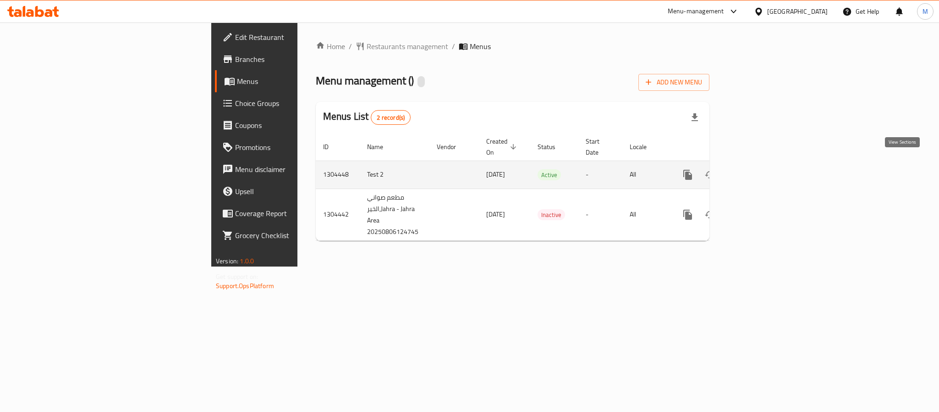
click at [760, 169] on icon "enhanced table" at bounding box center [754, 174] width 11 height 11
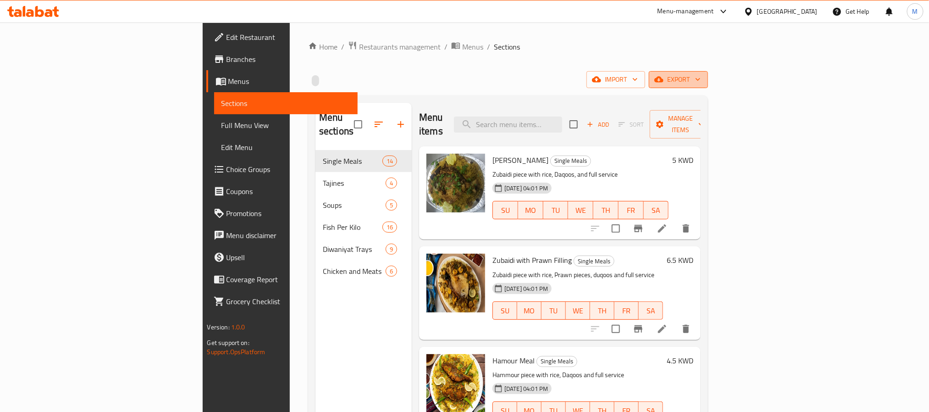
click at [700, 84] on span "export" at bounding box center [678, 79] width 44 height 11
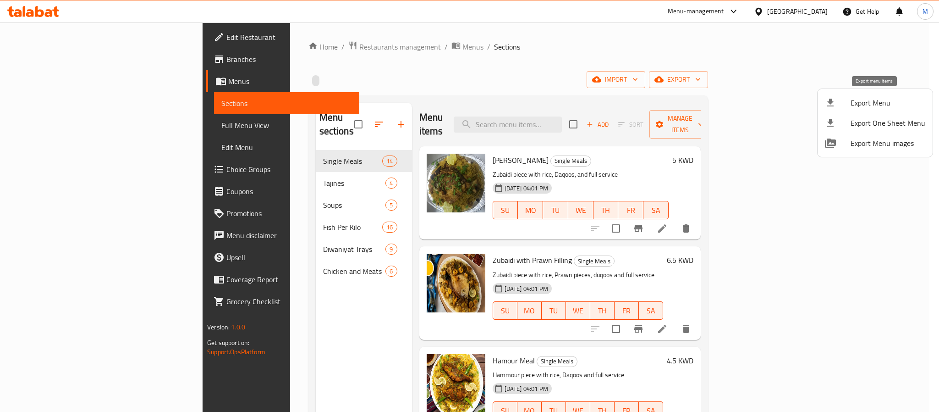
click at [860, 104] on span "Export Menu" at bounding box center [888, 102] width 75 height 11
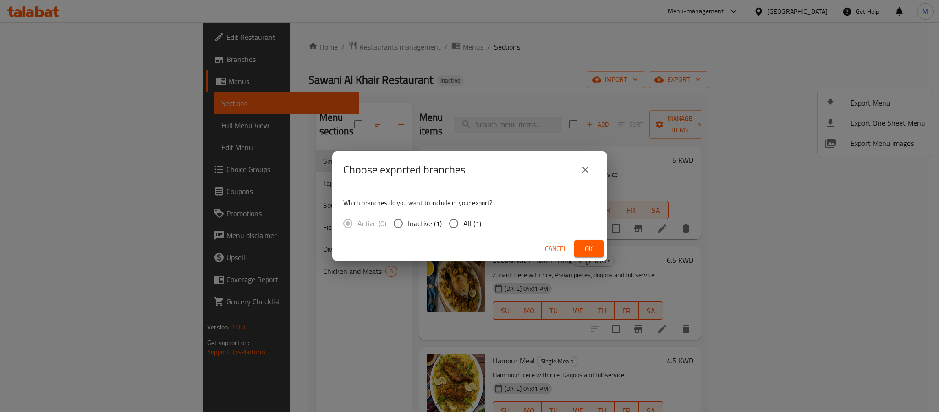
click at [479, 220] on span "All (1)" at bounding box center [472, 223] width 18 height 11
click at [463, 220] on input "All (1)" at bounding box center [453, 223] width 19 height 19
radio input "true"
click at [583, 250] on span "Ok" at bounding box center [589, 248] width 15 height 11
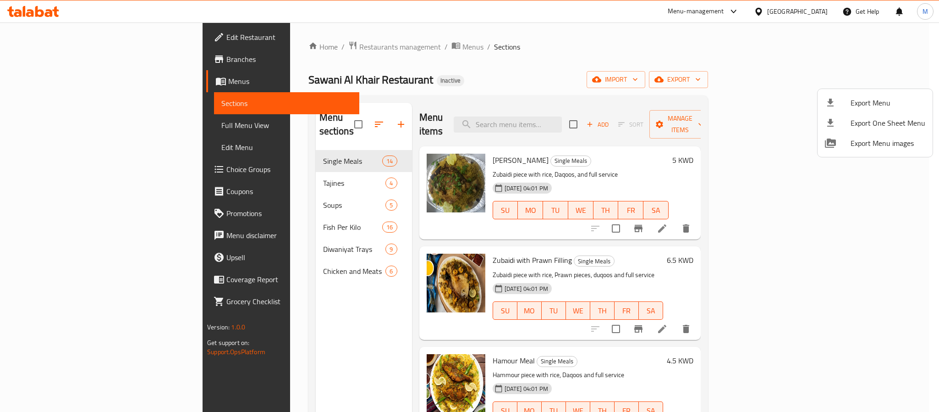
click at [808, 11] on div at bounding box center [469, 206] width 939 height 412
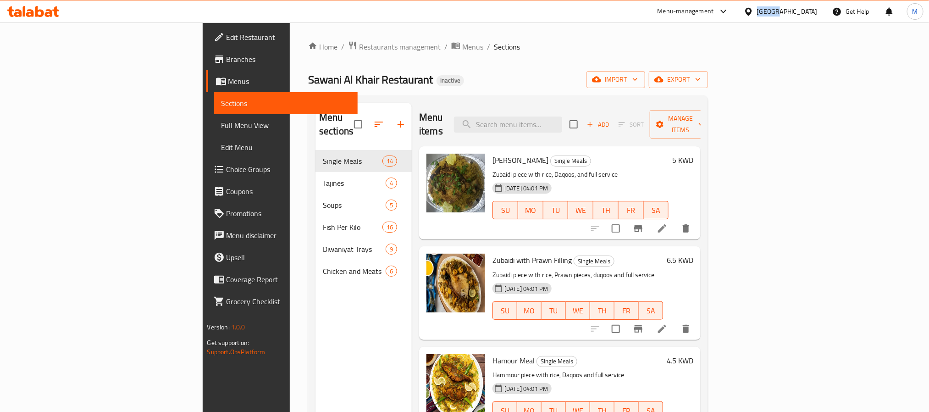
click at [808, 11] on div "Kuwait" at bounding box center [787, 11] width 61 height 10
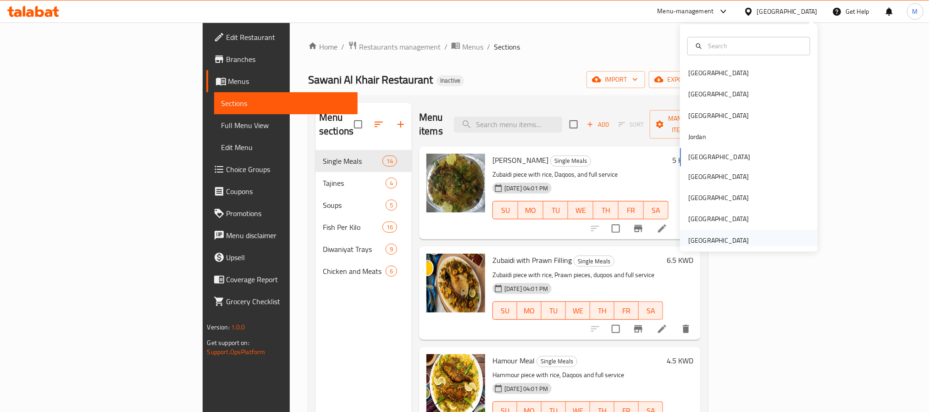
click at [710, 233] on div "[GEOGRAPHIC_DATA]" at bounding box center [718, 240] width 75 height 21
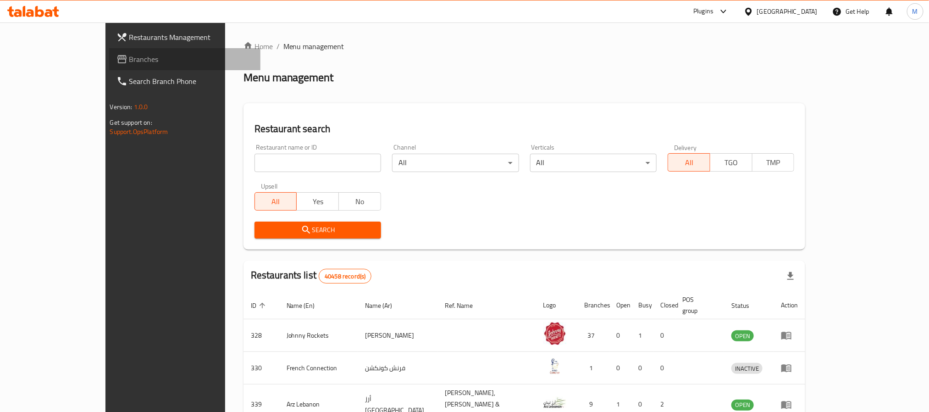
click at [129, 54] on span "Branches" at bounding box center [191, 59] width 124 height 11
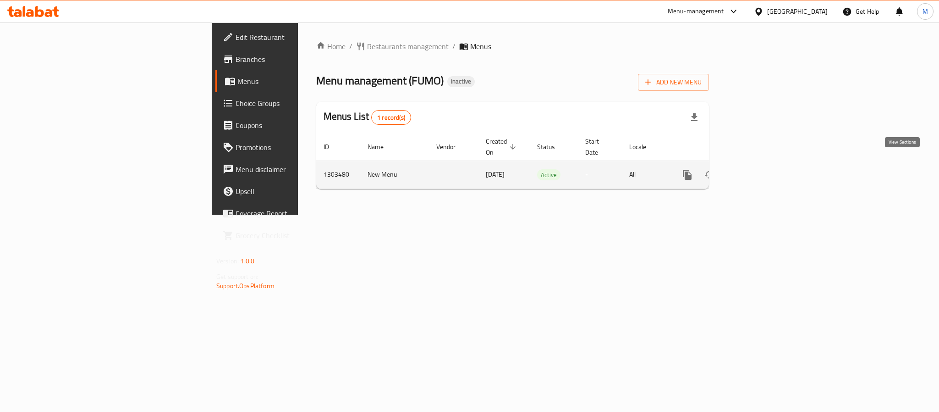
click at [765, 172] on link "enhanced table" at bounding box center [754, 175] width 22 height 22
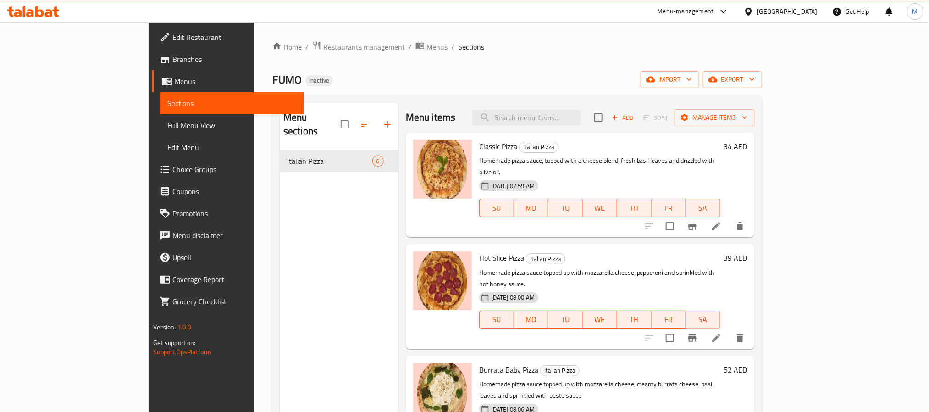
click at [323, 47] on span "Restaurants management" at bounding box center [364, 46] width 82 height 11
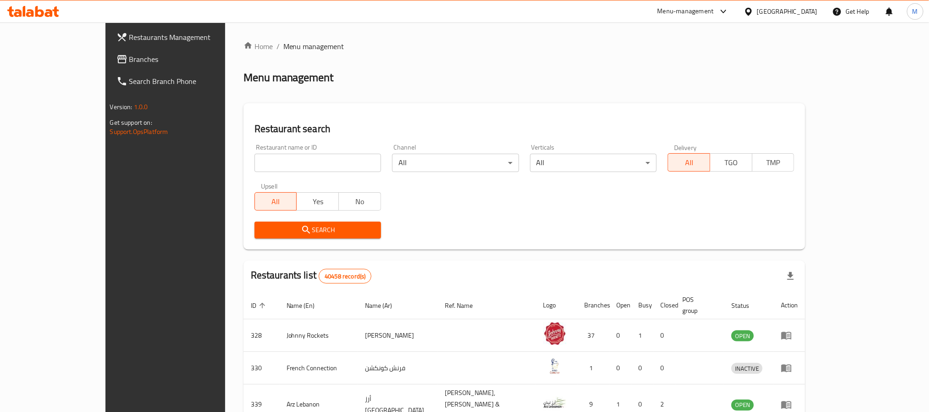
drag, startPoint x: 80, startPoint y: 60, endPoint x: 88, endPoint y: 20, distance: 40.7
click at [129, 60] on span "Branches" at bounding box center [191, 59] width 124 height 11
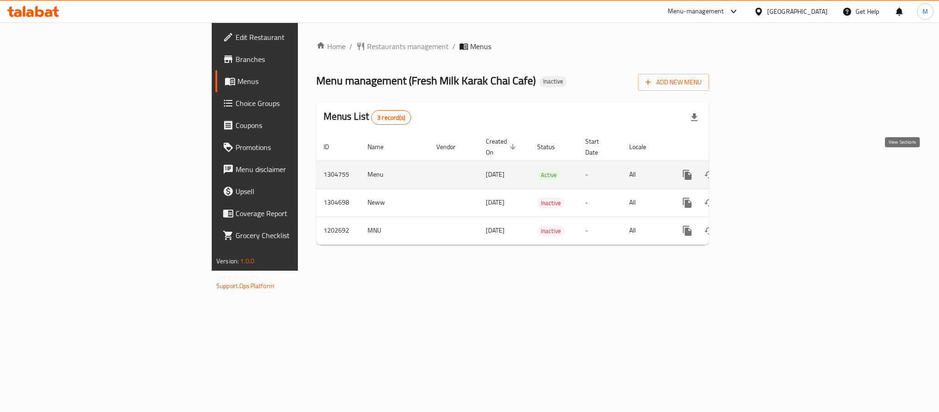
click at [765, 164] on link "enhanced table" at bounding box center [754, 175] width 22 height 22
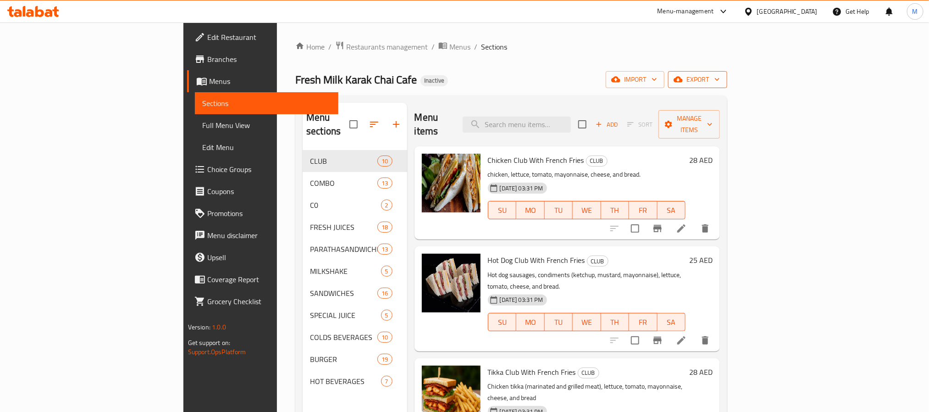
click at [727, 87] on button "export" at bounding box center [697, 79] width 59 height 17
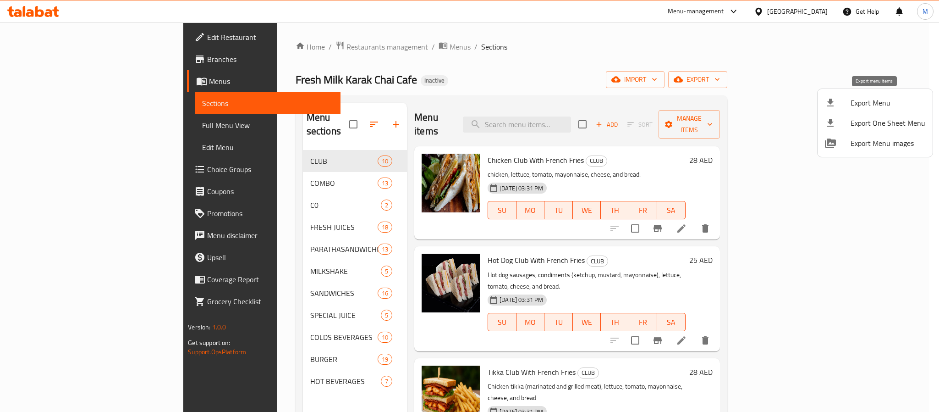
click at [864, 100] on span "Export Menu" at bounding box center [888, 102] width 75 height 11
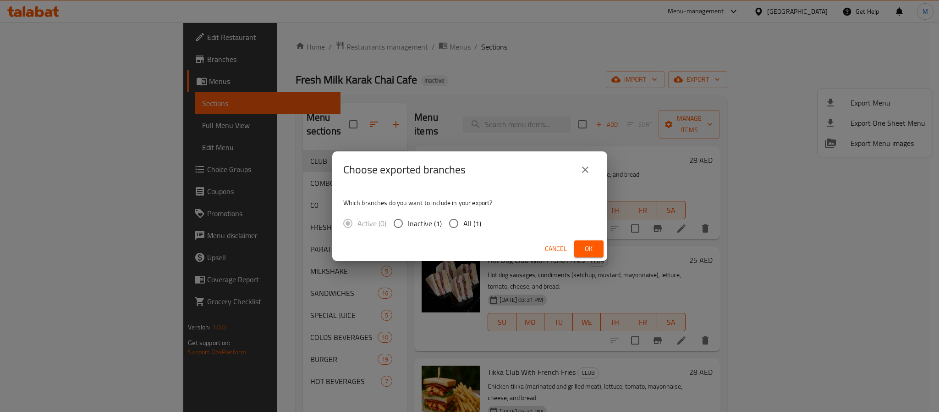
click at [473, 223] on span "All (1)" at bounding box center [472, 223] width 18 height 11
click at [463, 223] on input "All (1)" at bounding box center [453, 223] width 19 height 19
radio input "true"
click at [597, 240] on button "Ok" at bounding box center [588, 248] width 29 height 17
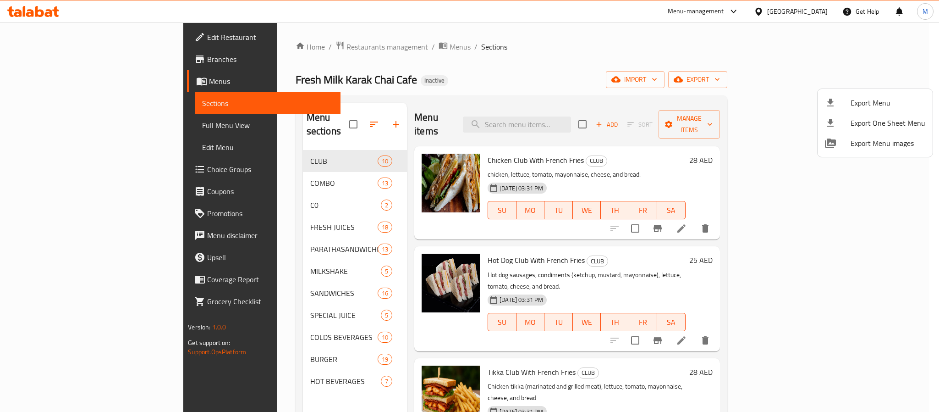
click at [815, 14] on div at bounding box center [469, 206] width 939 height 412
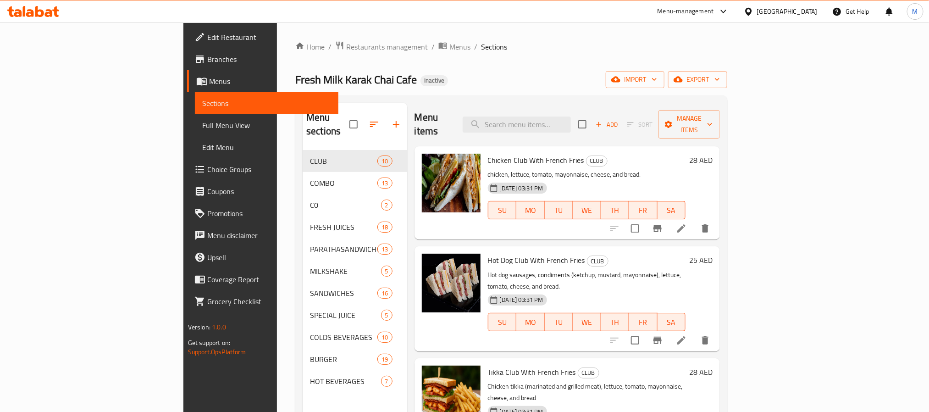
click at [815, 14] on div "United Arab Emirates" at bounding box center [787, 11] width 61 height 10
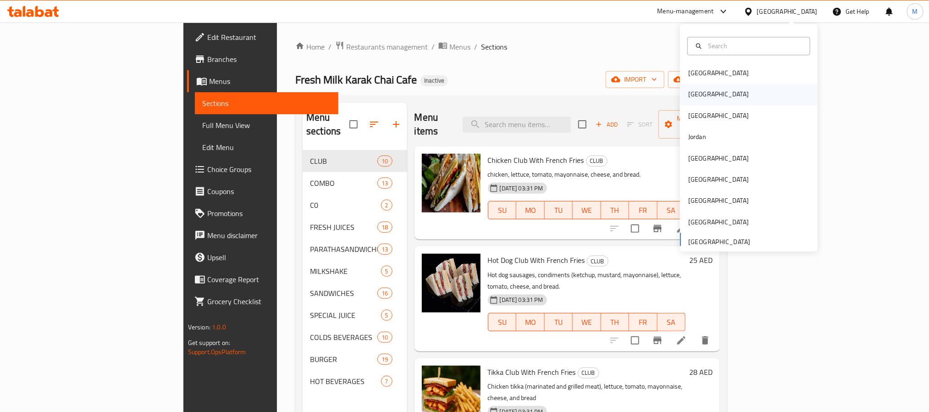
click at [705, 100] on div "Egypt" at bounding box center [749, 94] width 138 height 21
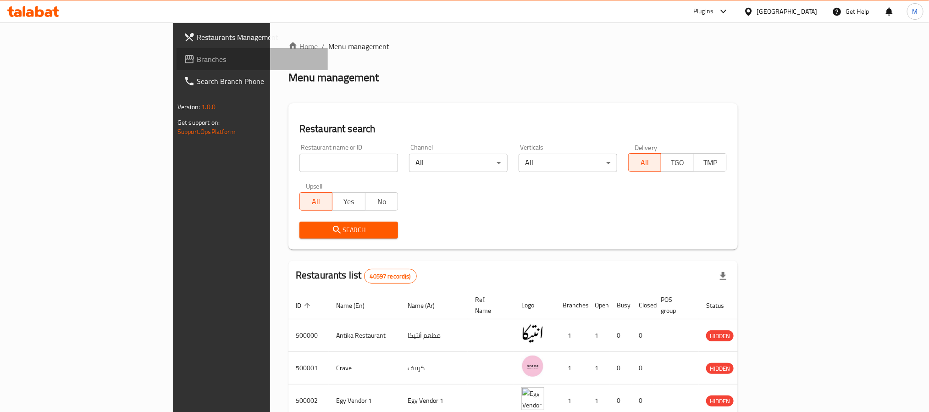
click at [197, 55] on span "Branches" at bounding box center [259, 59] width 124 height 11
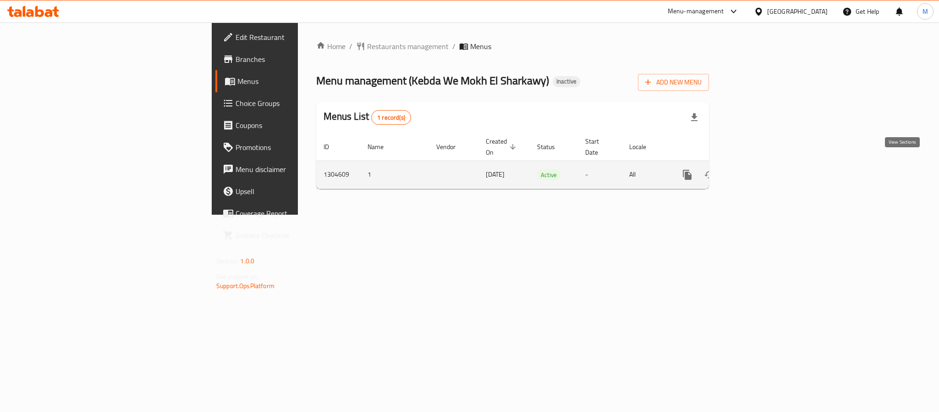
click at [759, 169] on icon "enhanced table" at bounding box center [753, 174] width 11 height 11
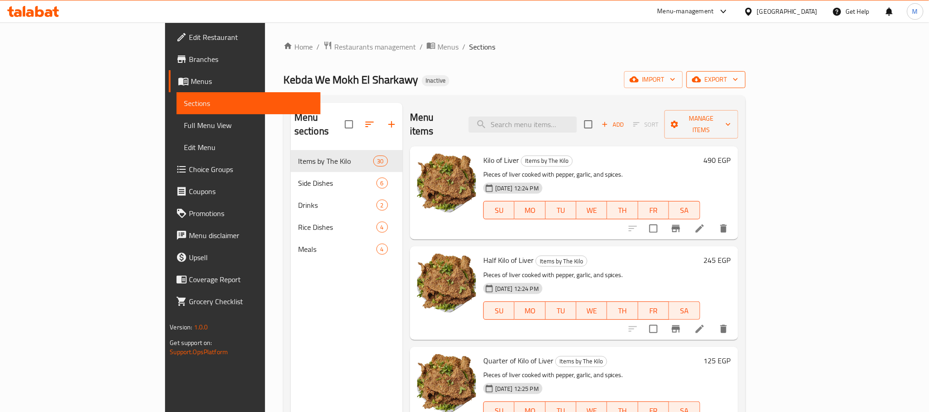
click at [745, 87] on button "export" at bounding box center [715, 79] width 59 height 17
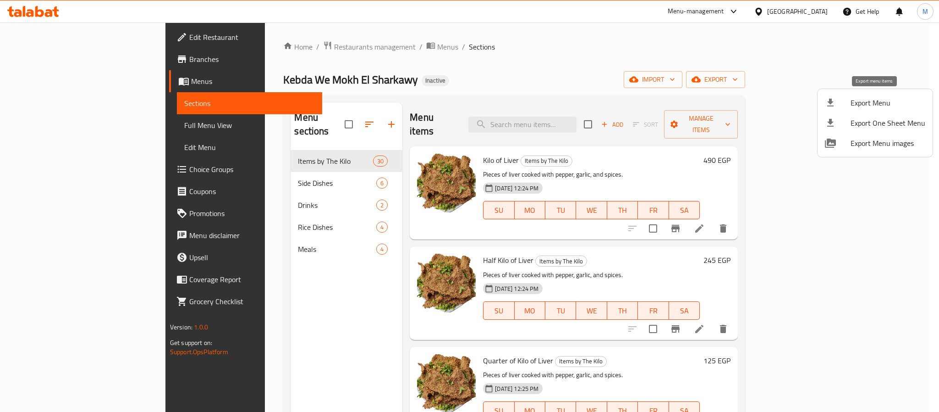
click at [855, 105] on span "Export Menu" at bounding box center [888, 102] width 75 height 11
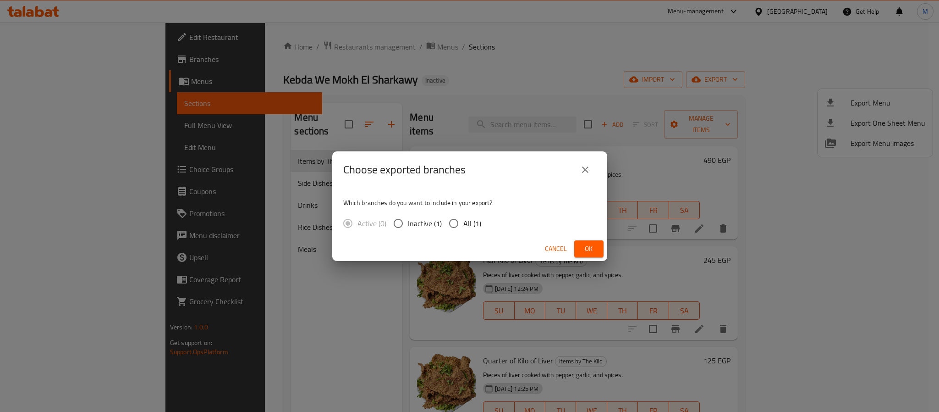
click at [461, 226] on input "All (1)" at bounding box center [453, 223] width 19 height 19
radio input "true"
click at [594, 248] on span "Ok" at bounding box center [589, 248] width 15 height 11
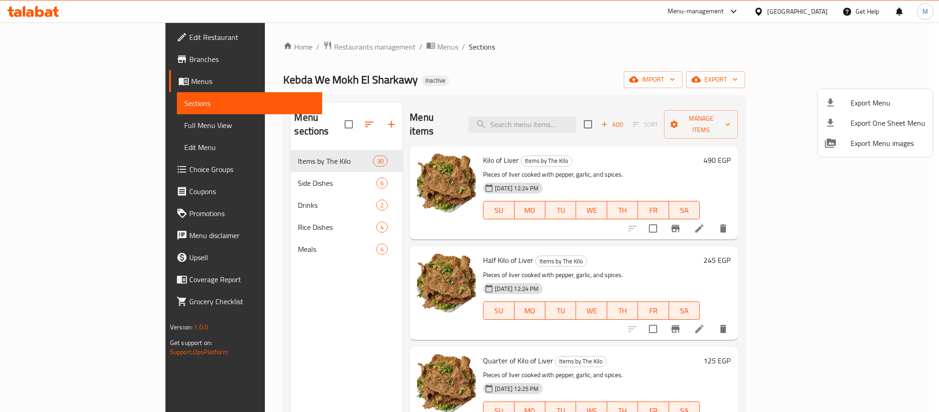
click at [456, 95] on div at bounding box center [469, 206] width 939 height 412
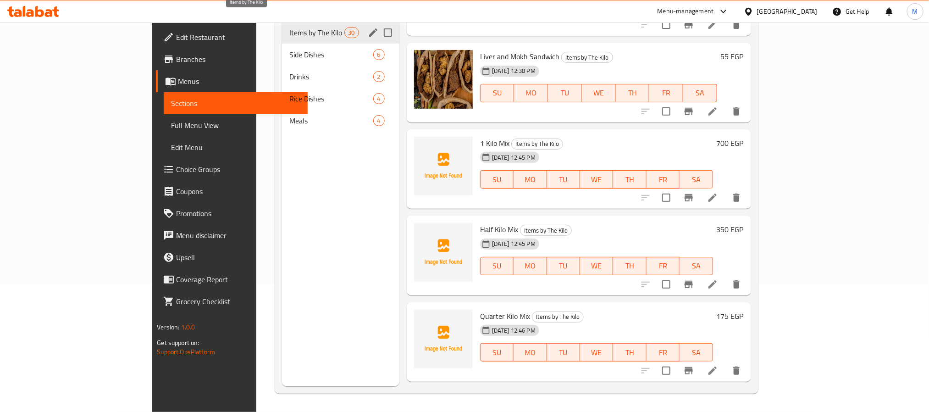
scroll to position [60, 0]
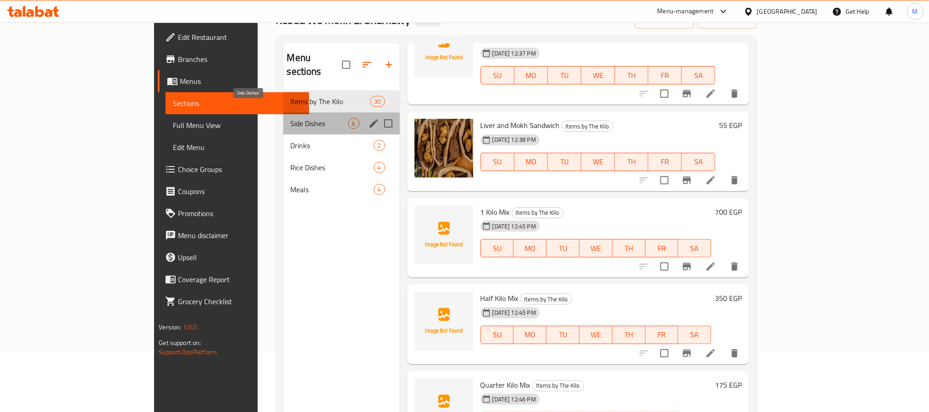
click at [291, 118] on span "Side Dishes" at bounding box center [319, 123] width 57 height 11
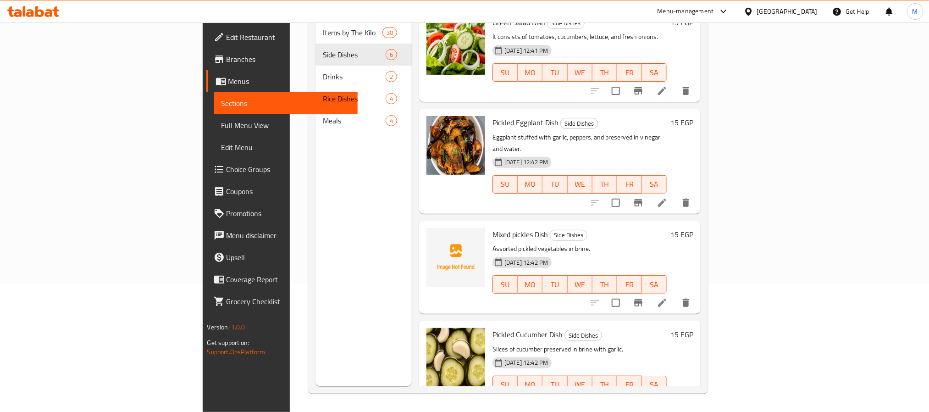
scroll to position [212, 0]
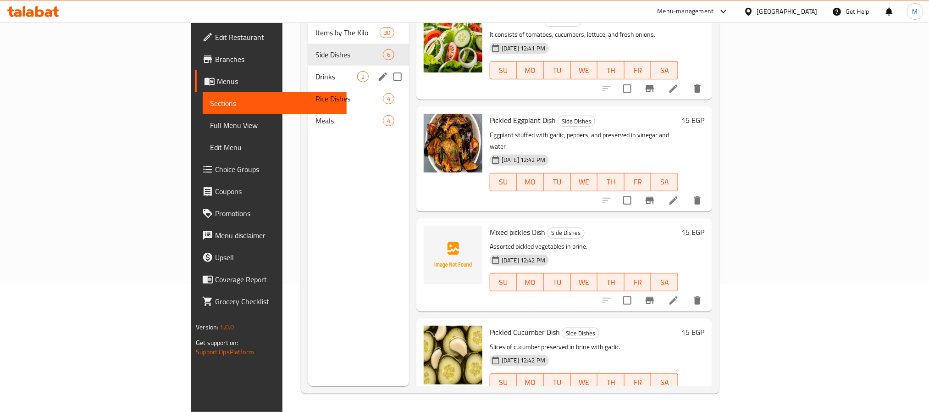
click at [315, 71] on span "Drinks" at bounding box center [336, 76] width 42 height 11
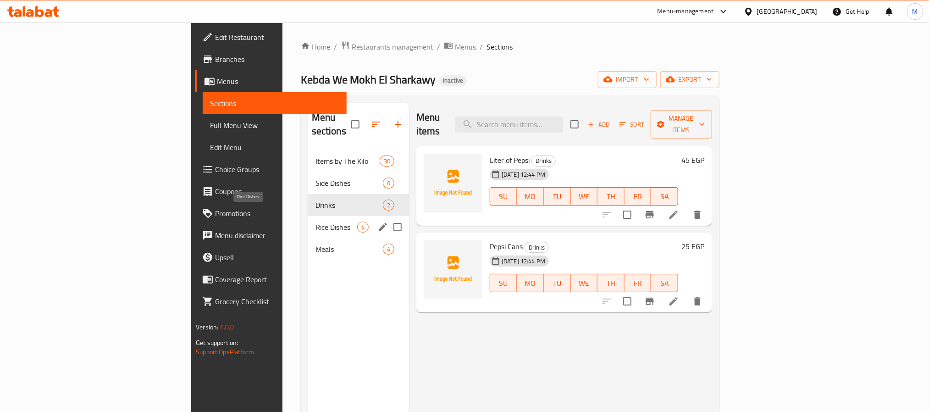
click at [315, 221] on span "Rice Dishes" at bounding box center [336, 226] width 42 height 11
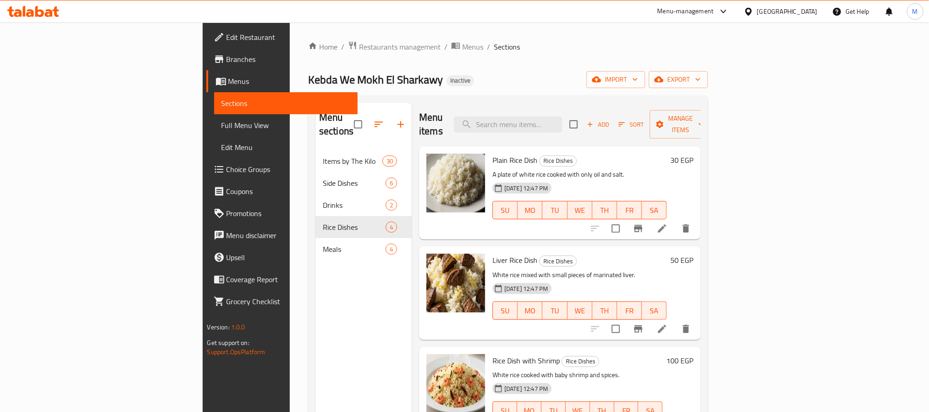
click at [315, 247] on nav "Items by The Kilo 30 Side Dishes 6 Drinks 2 Rice Dishes 4 Meals 4" at bounding box center [363, 204] width 96 height 117
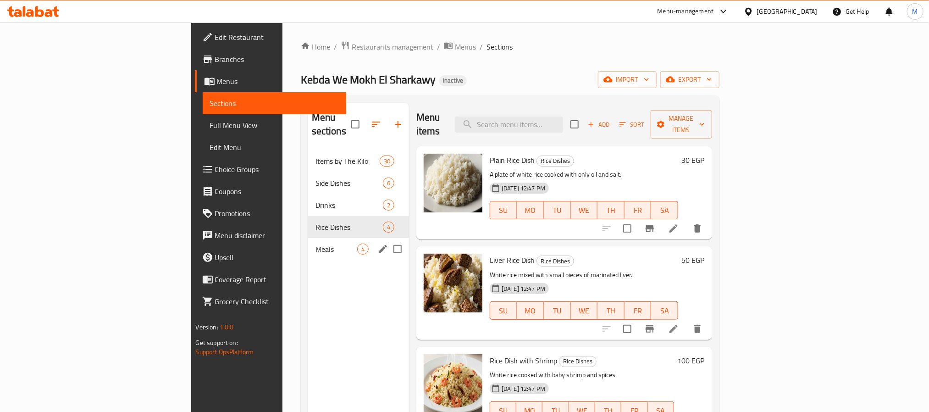
click at [308, 245] on div "Meals 4" at bounding box center [358, 249] width 101 height 22
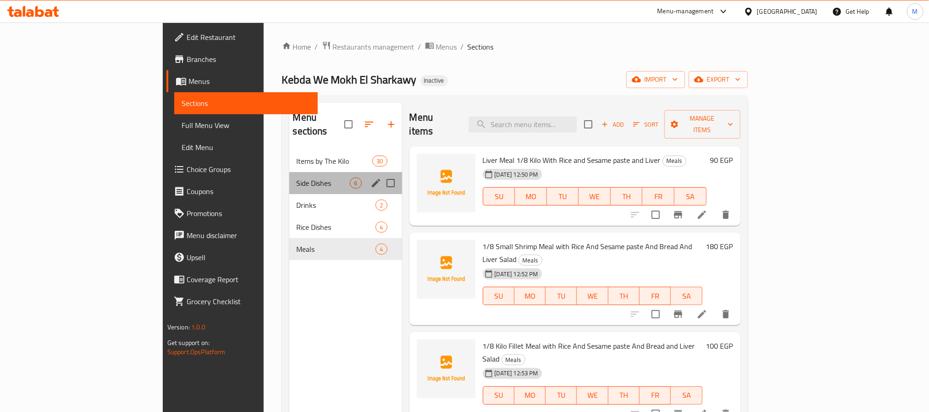
click at [289, 172] on div "Side Dishes 6" at bounding box center [345, 183] width 113 height 22
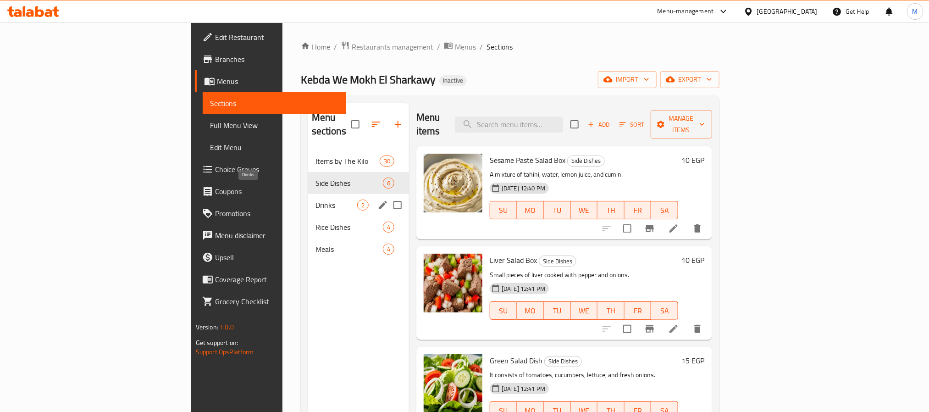
click at [315, 199] on span "Drinks" at bounding box center [336, 204] width 42 height 11
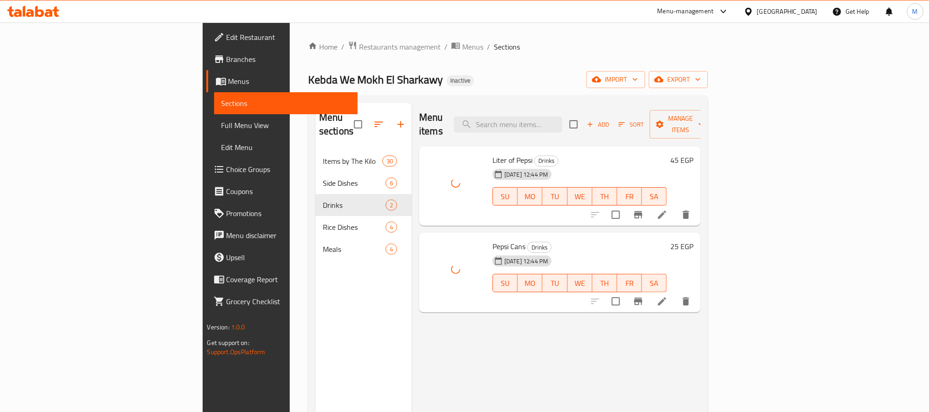
click at [489, 165] on div "07-08-2025 12:44 PM" at bounding box center [511, 174] width 45 height 18
click at [492, 153] on span "Liter of Pepsi" at bounding box center [512, 160] width 40 height 14
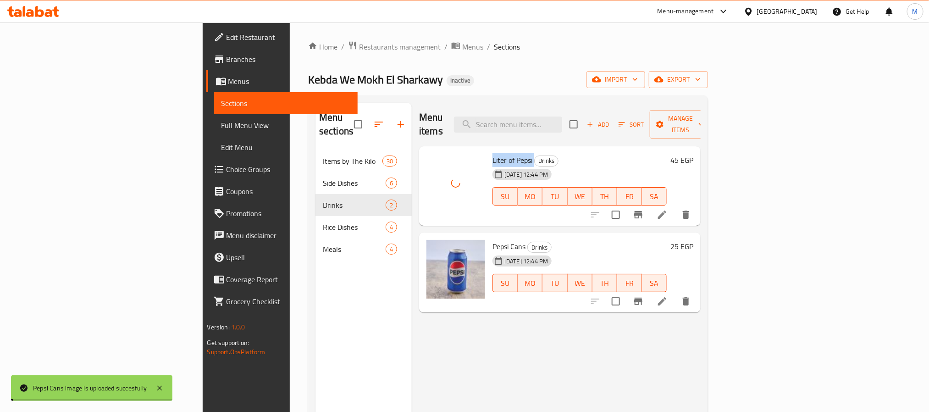
click at [492, 153] on span "Liter of Pepsi" at bounding box center [512, 160] width 40 height 14
copy h6 "Liter of Pepsi"
click at [492, 239] on span "Pepsi Cans" at bounding box center [508, 246] width 33 height 14
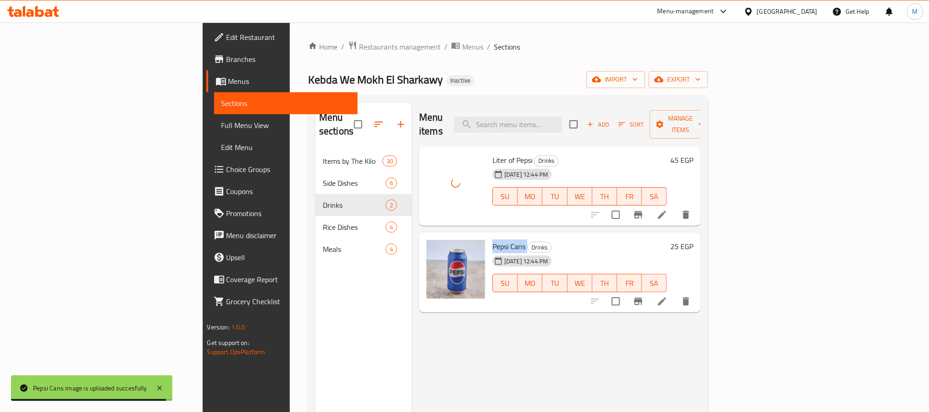
copy h6 "Pepsi Cans"
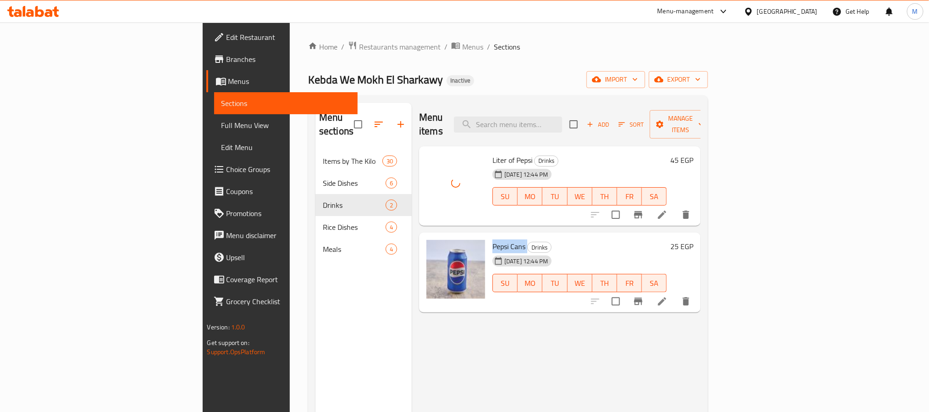
drag, startPoint x: 409, startPoint y: 352, endPoint x: 411, endPoint y: 335, distance: 18.0
click at [412, 352] on div "Menu items Add Sort Manage items Liter of Pepsi Drinks 07-08-2025 12:44 PM SU M…" at bounding box center [556, 309] width 289 height 412
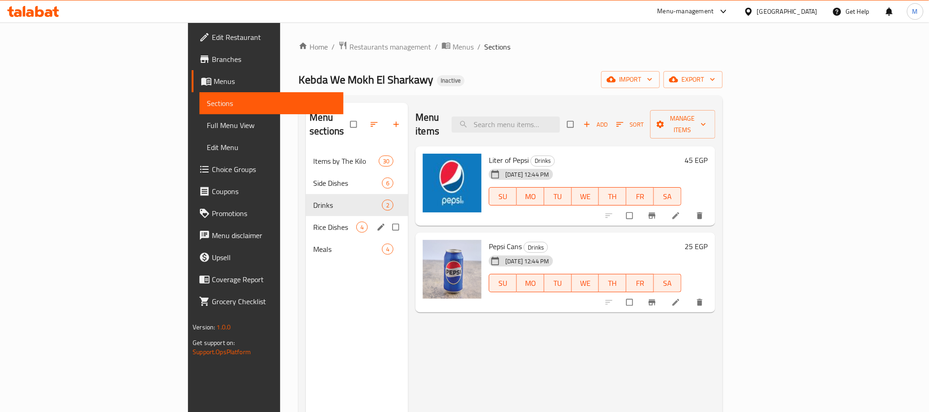
click at [306, 216] on div "Rice Dishes 4" at bounding box center [357, 227] width 102 height 22
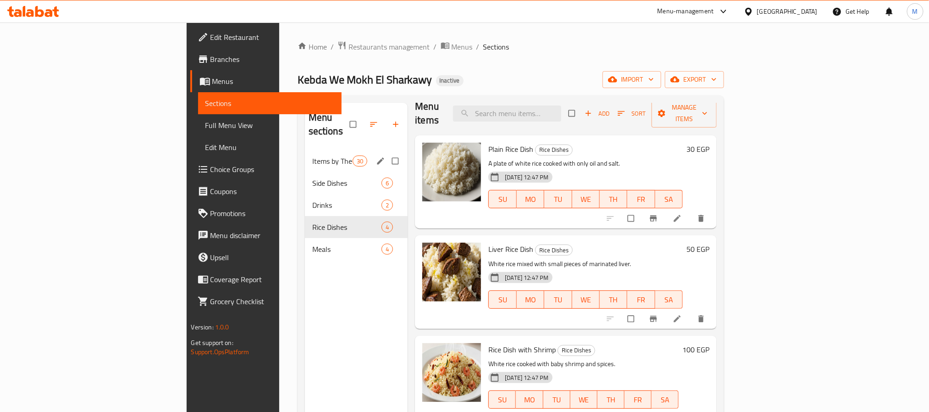
click at [312, 155] on span "Items by The Kilo" at bounding box center [332, 160] width 40 height 11
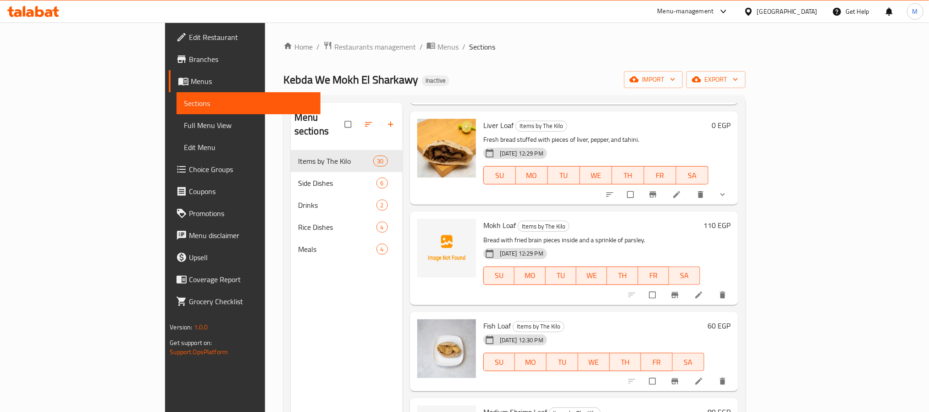
scroll to position [905, 0]
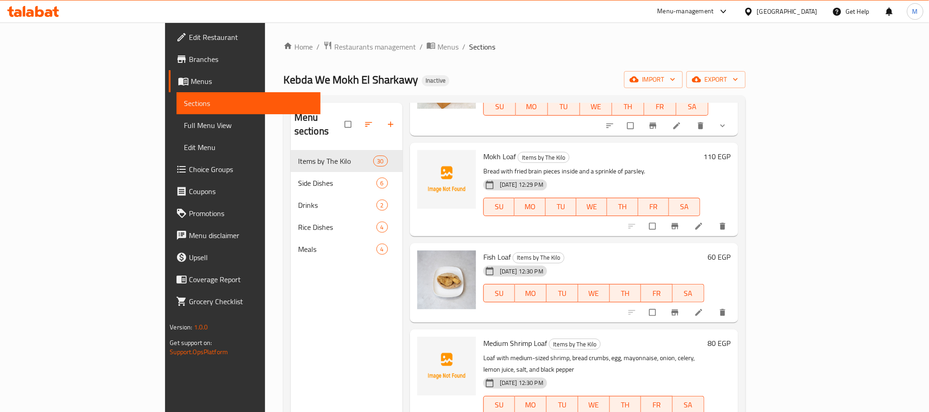
click at [483, 149] on span "Mokh Loaf" at bounding box center [499, 156] width 33 height 14
copy h6 "Mokh Loaf"
click at [483, 149] on span "Mokh Loaf" at bounding box center [499, 156] width 33 height 14
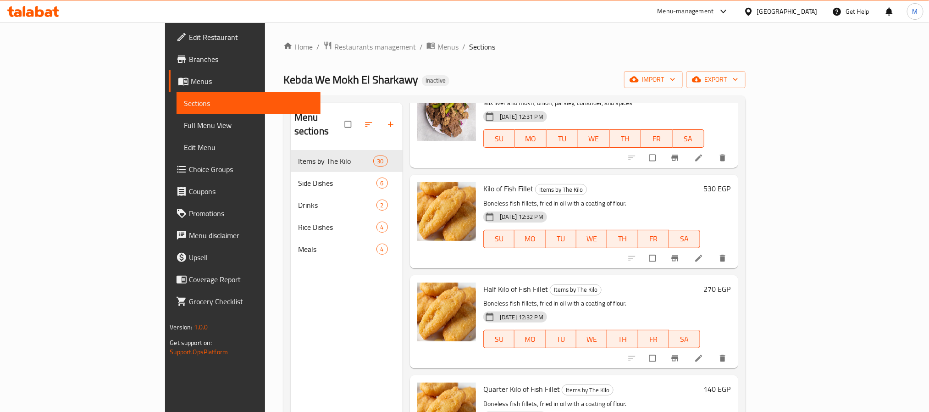
scroll to position [1317, 0]
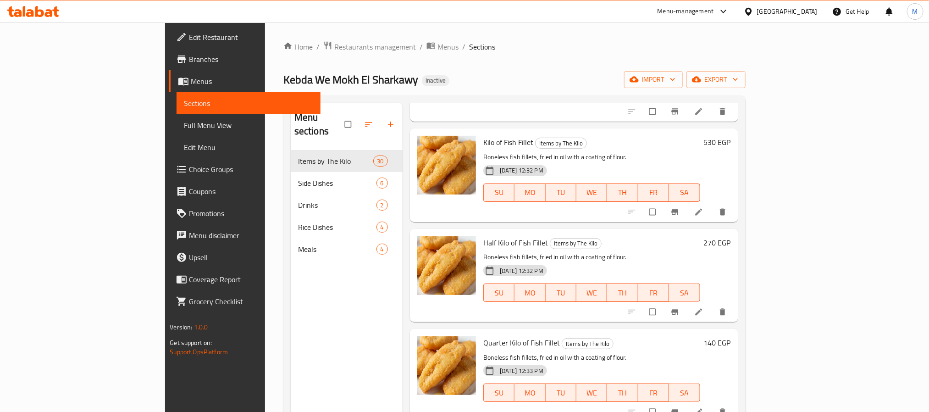
click at [731, 264] on div "270 EGP" at bounding box center [715, 275] width 31 height 78
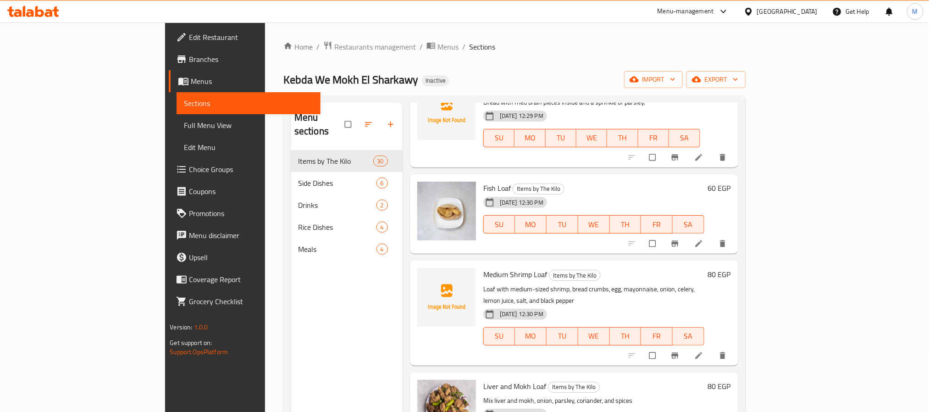
scroll to position [1042, 0]
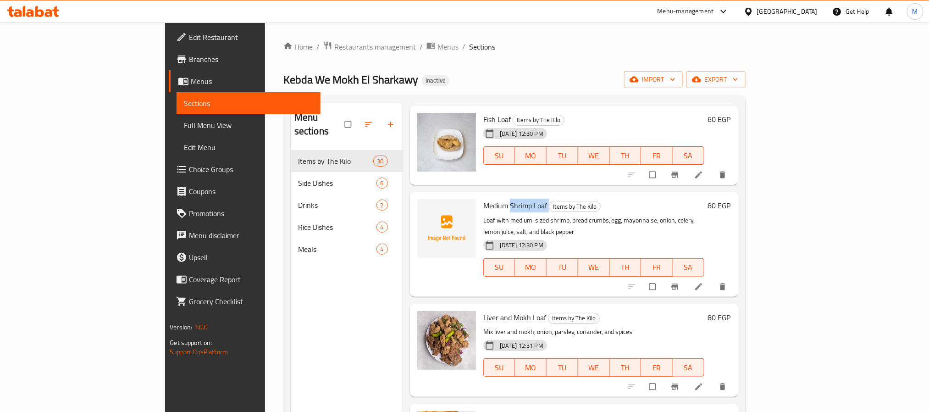
drag, startPoint x: 506, startPoint y: 193, endPoint x: 469, endPoint y: 193, distance: 37.6
click at [483, 199] on h6 "Medium Shrimp Loaf Items by The Kilo" at bounding box center [593, 205] width 221 height 13
copy h6 "Shrimp Loaf"
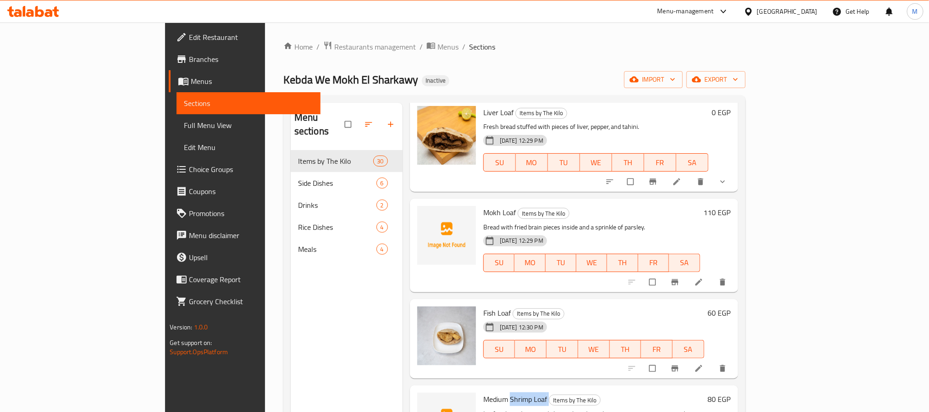
scroll to position [825, 0]
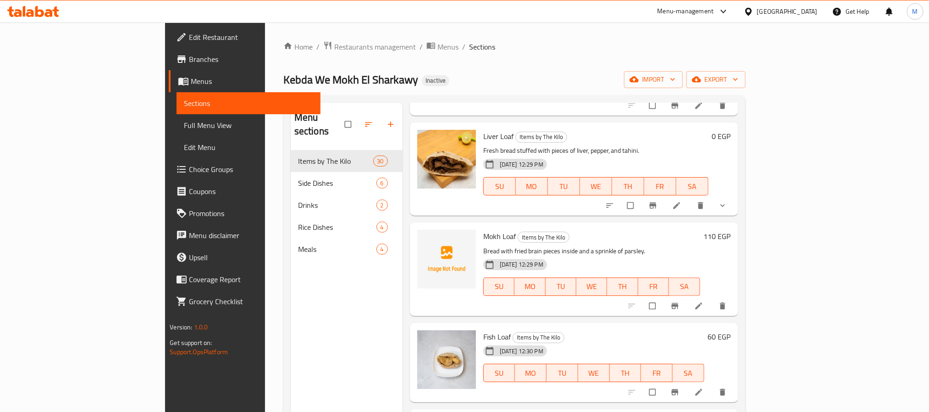
click at [483, 229] on span "Mokh Loaf" at bounding box center [499, 236] width 33 height 14
copy h6 "Mokh Loaf"
click at [483, 229] on span "Mokh Loaf" at bounding box center [499, 236] width 33 height 14
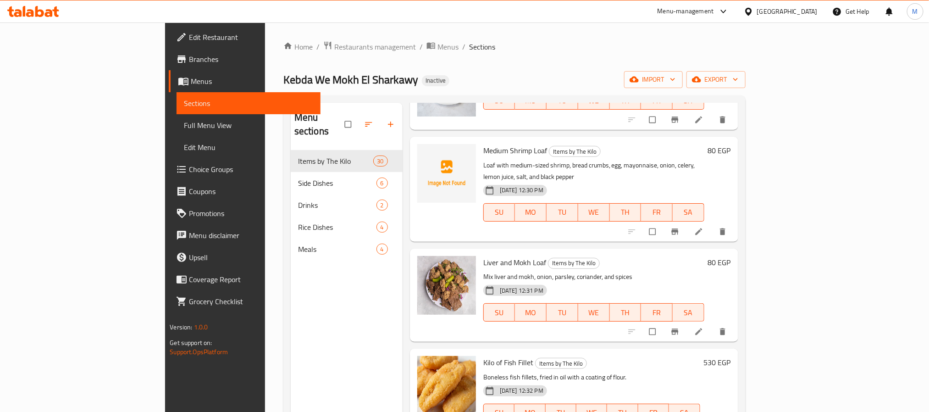
scroll to position [1100, 0]
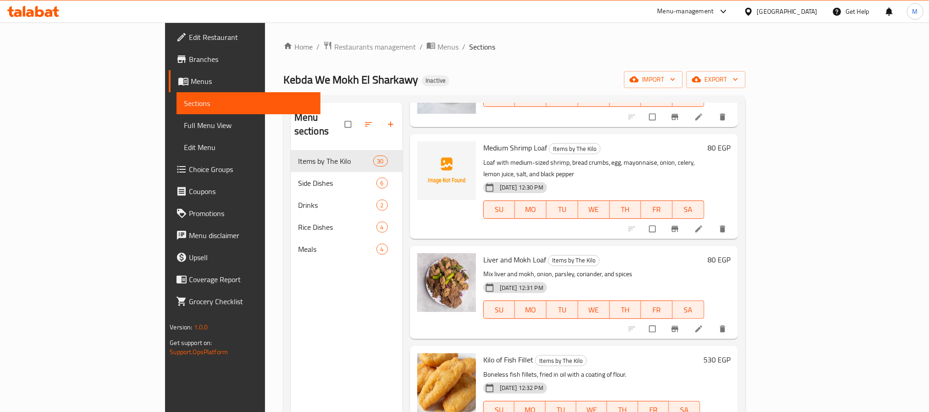
click at [483, 141] on span "Medium Shrimp Loaf" at bounding box center [515, 148] width 64 height 14
copy h6 "Medium Shrimp Loaf"
click at [483, 141] on span "Medium Shrimp Loaf" at bounding box center [515, 148] width 64 height 14
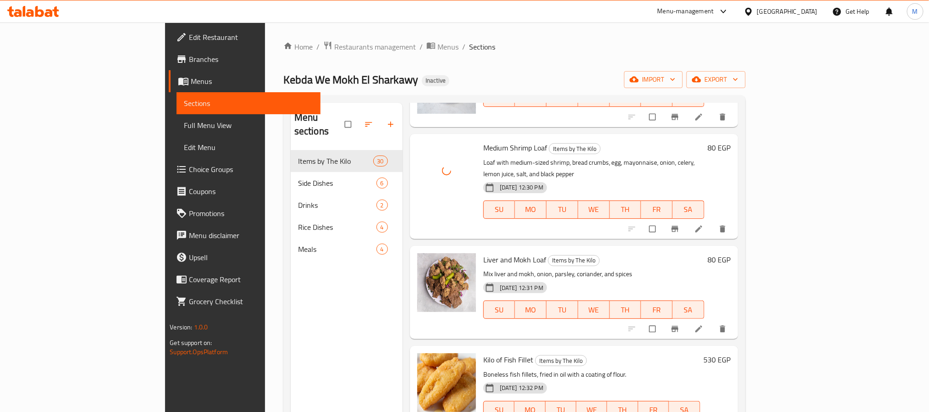
click at [483, 141] on span "Medium Shrimp Loaf" at bounding box center [515, 148] width 64 height 14
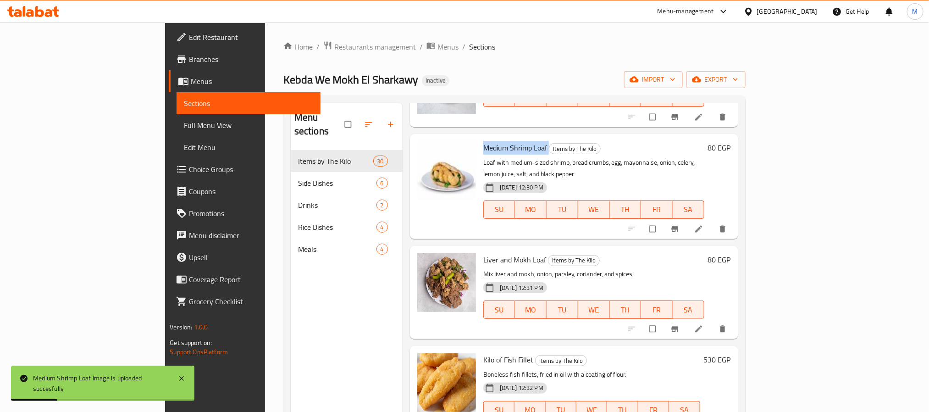
drag, startPoint x: 837, startPoint y: 251, endPoint x: 824, endPoint y: 251, distance: 12.8
click at [704, 268] on p "Mix liver and mokh, onion, parsley, coriander, and spices" at bounding box center [593, 273] width 221 height 11
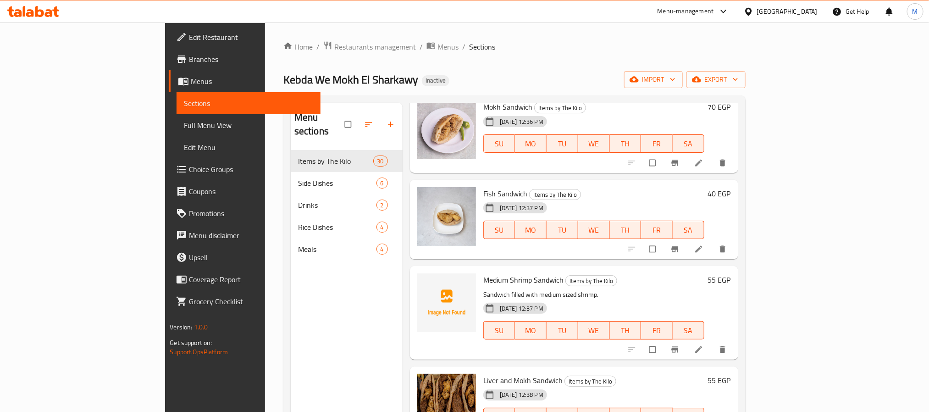
scroll to position [2269, 0]
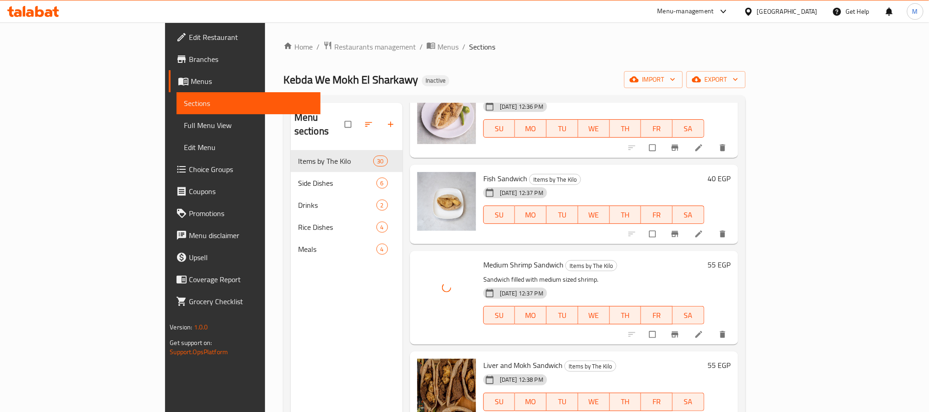
click at [483, 258] on span "Medium Shrimp Sandwich" at bounding box center [523, 265] width 80 height 14
copy h6 "Medium Shrimp Sandwich"
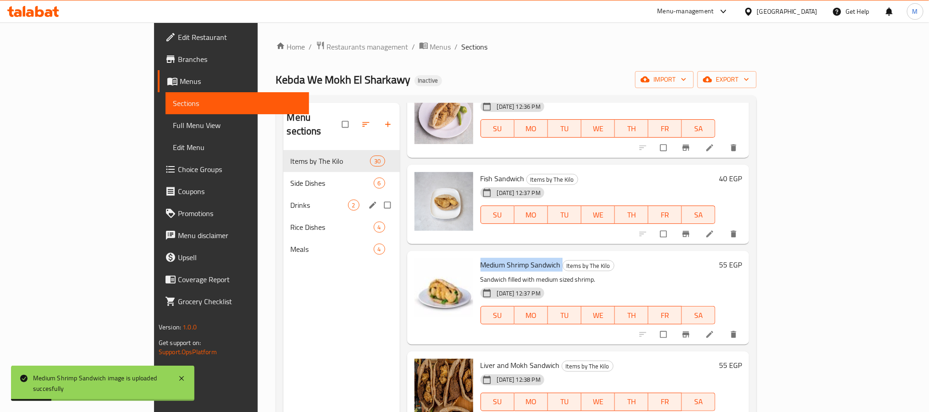
click at [283, 262] on div "Menu sections Items by The Kilo 30 Side Dishes 6 Drinks 2 Rice Dishes 4 Meals 4" at bounding box center [341, 309] width 116 height 412
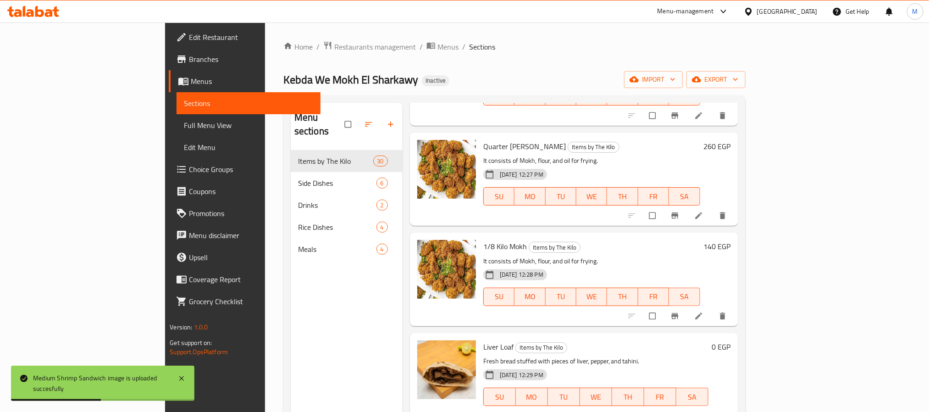
scroll to position [0, 0]
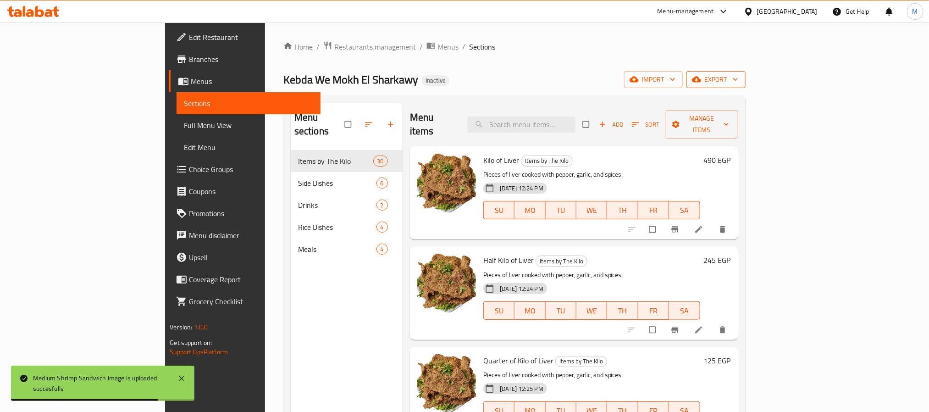
click at [738, 79] on span "export" at bounding box center [716, 79] width 44 height 11
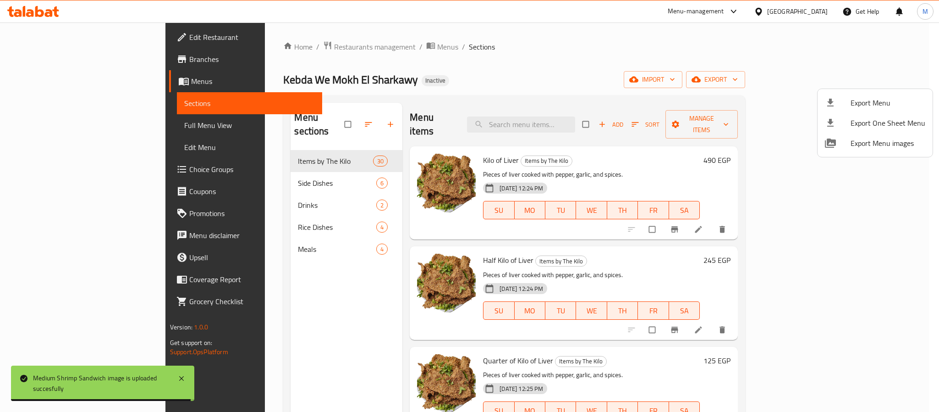
click at [868, 95] on li "Export Menu" at bounding box center [875, 103] width 115 height 20
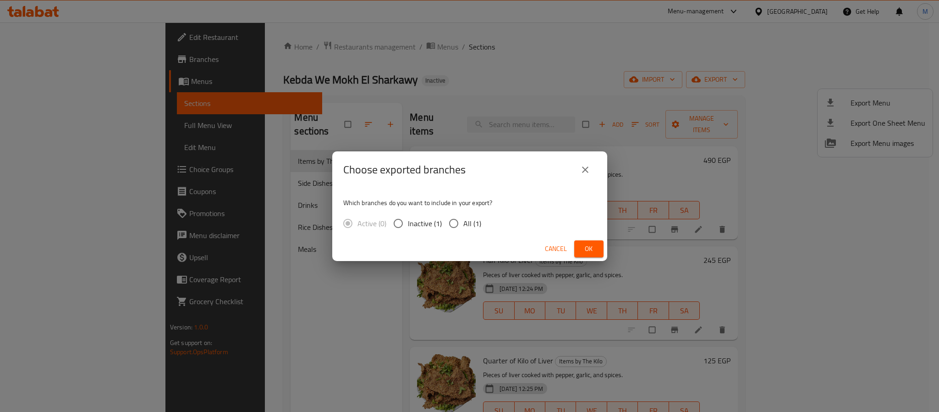
click at [457, 221] on input "All (1)" at bounding box center [453, 223] width 19 height 19
radio input "true"
click at [589, 244] on span "Ok" at bounding box center [589, 248] width 15 height 11
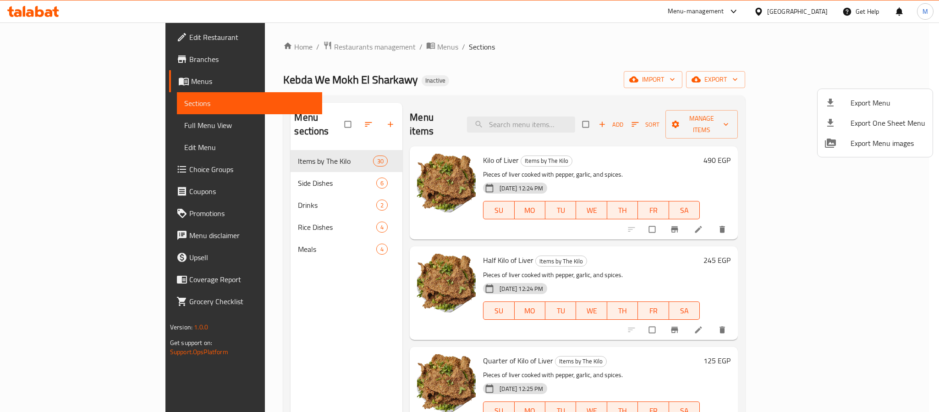
click at [817, 13] on div at bounding box center [469, 206] width 939 height 412
click at [817, 13] on div "[GEOGRAPHIC_DATA]" at bounding box center [791, 11] width 88 height 22
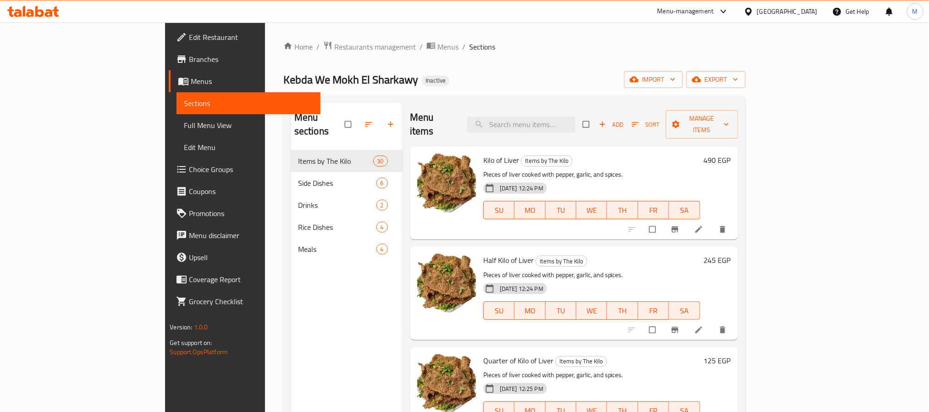
click at [801, 9] on div "[GEOGRAPHIC_DATA]" at bounding box center [787, 11] width 61 height 10
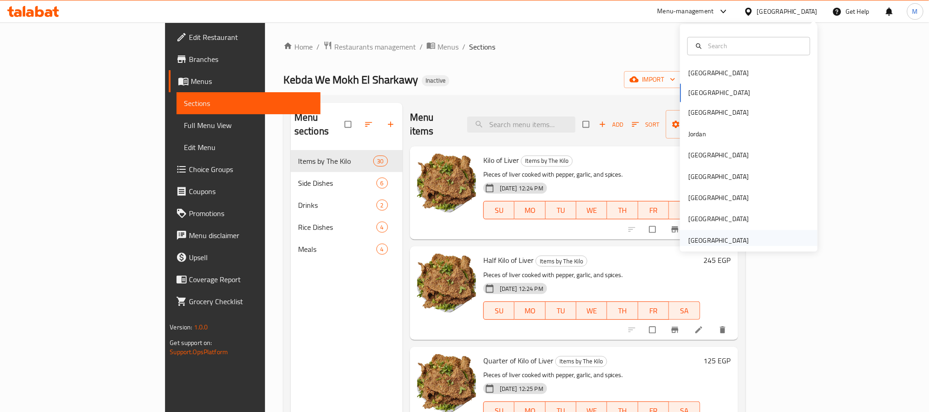
click at [749, 242] on div "[GEOGRAPHIC_DATA]" at bounding box center [749, 240] width 138 height 21
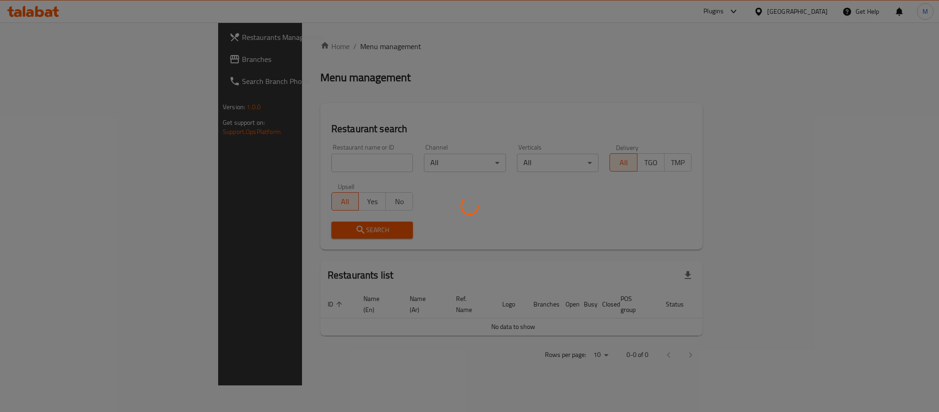
click at [54, 62] on div at bounding box center [469, 206] width 939 height 412
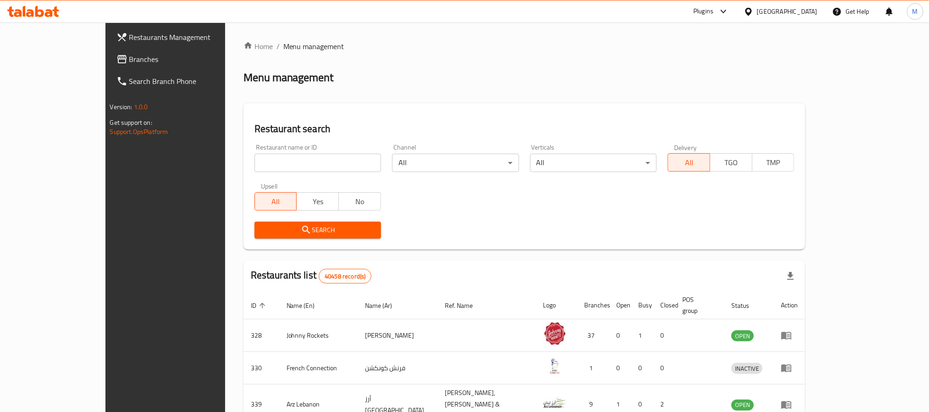
click at [129, 60] on span "Branches" at bounding box center [191, 59] width 124 height 11
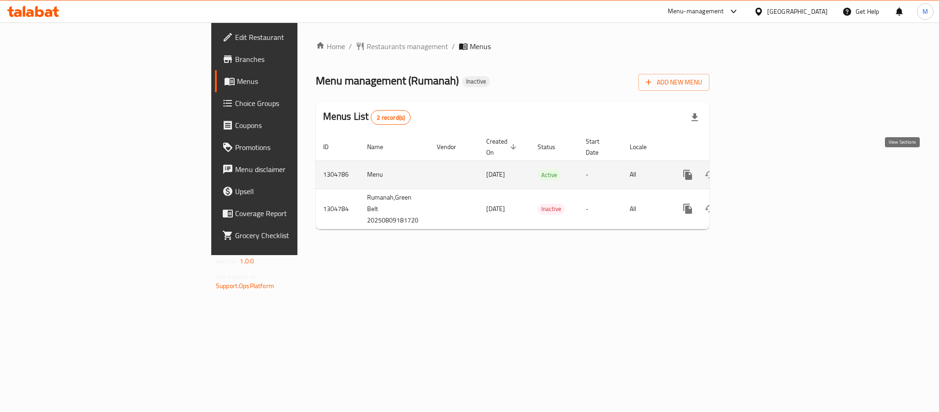
click at [760, 169] on icon "enhanced table" at bounding box center [754, 174] width 11 height 11
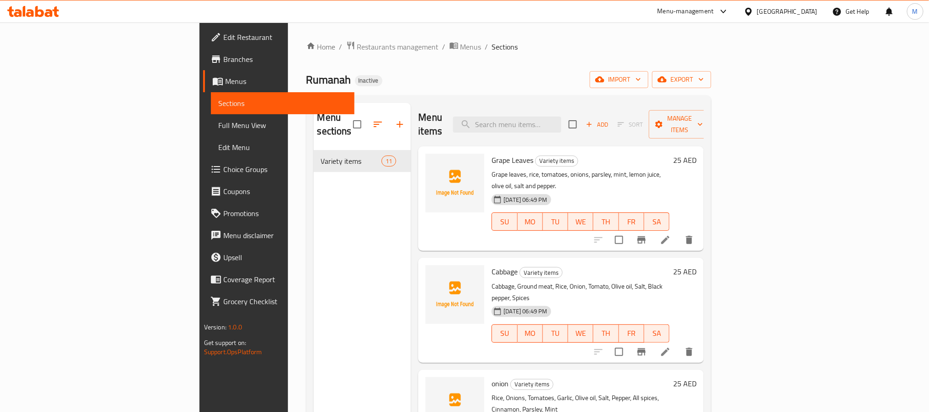
click at [730, 72] on div "Home / Restaurants management / Menus / Sections Rumanah Inactive import export…" at bounding box center [509, 280] width 442 height 517
click at [705, 82] on icon "button" at bounding box center [700, 79] width 9 height 9
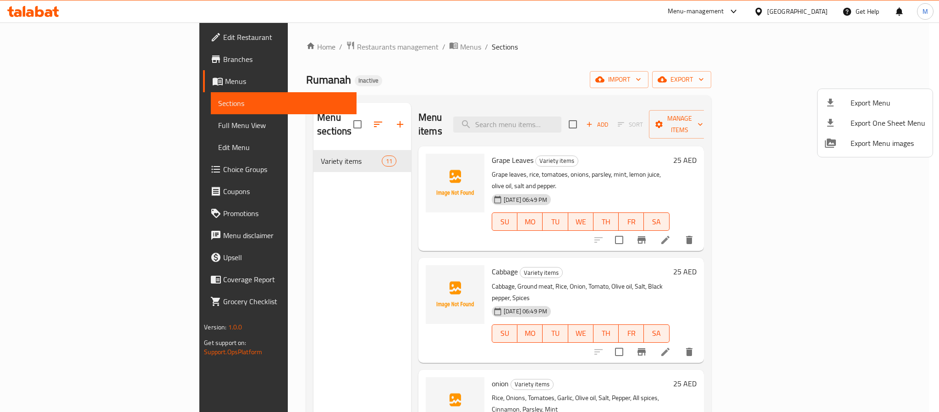
click at [630, 167] on div at bounding box center [469, 206] width 939 height 412
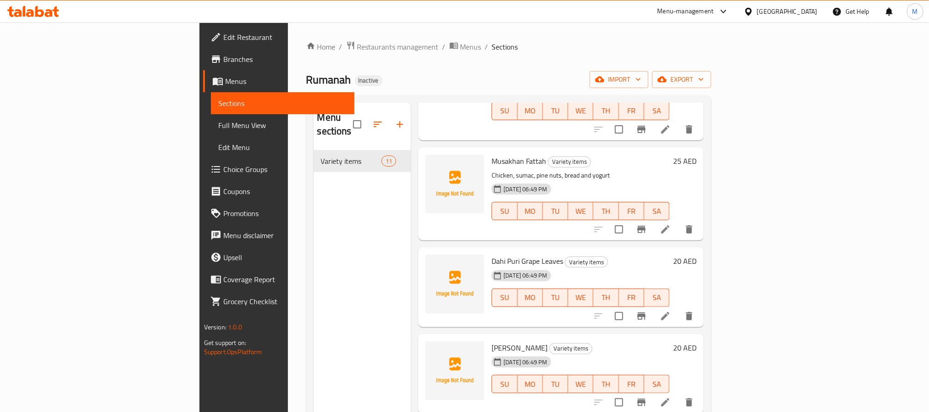
click at [791, 14] on div "[GEOGRAPHIC_DATA]" at bounding box center [787, 11] width 61 height 10
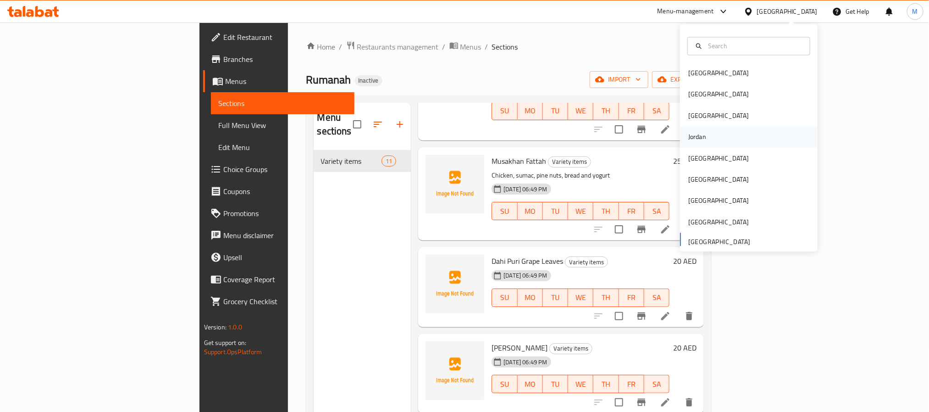
click at [705, 132] on div "Jordan" at bounding box center [749, 137] width 138 height 21
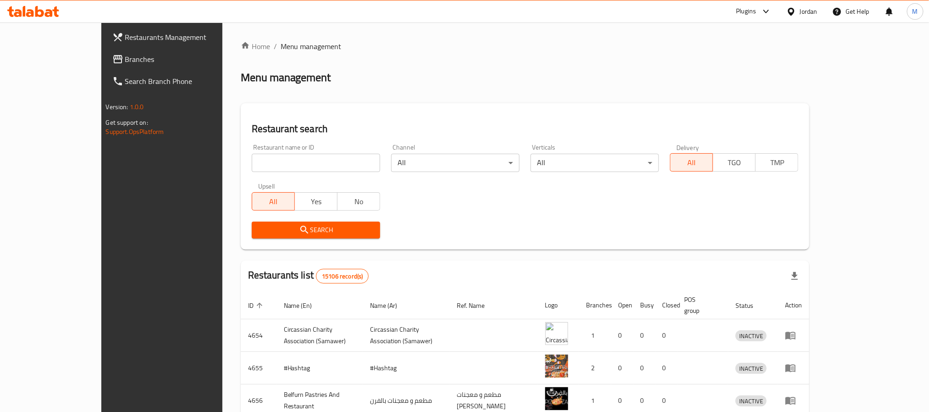
click at [125, 54] on span "Branches" at bounding box center [187, 59] width 124 height 11
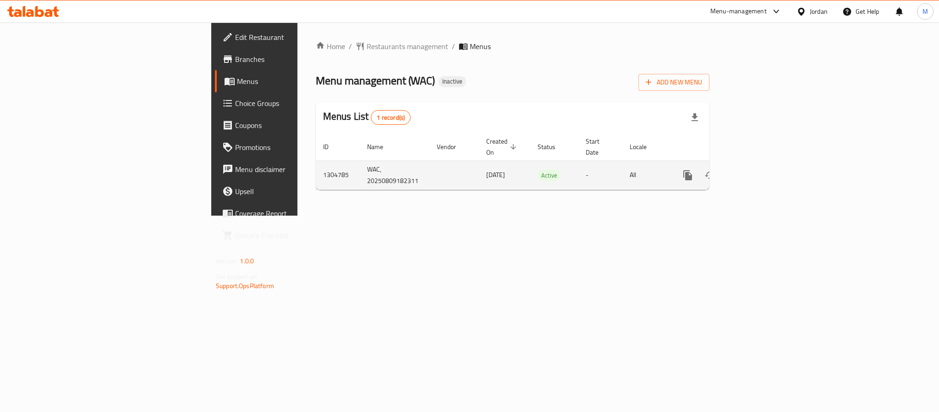
click at [758, 171] on icon "enhanced table" at bounding box center [754, 175] width 8 height 8
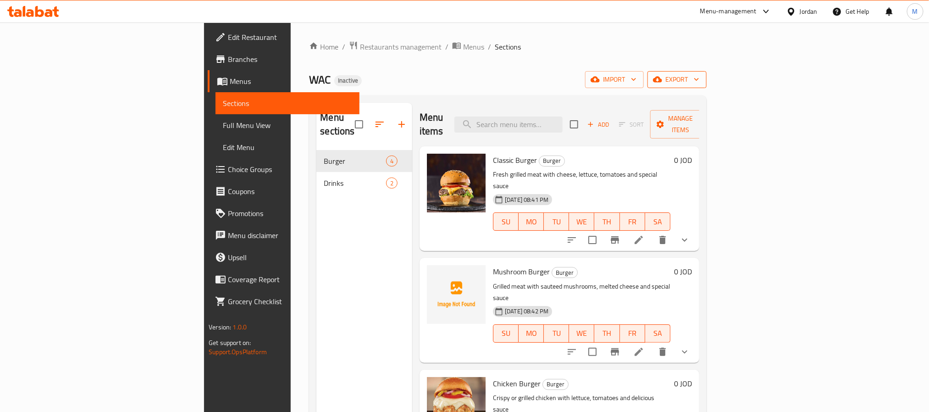
click at [701, 80] on icon "button" at bounding box center [696, 79] width 9 height 9
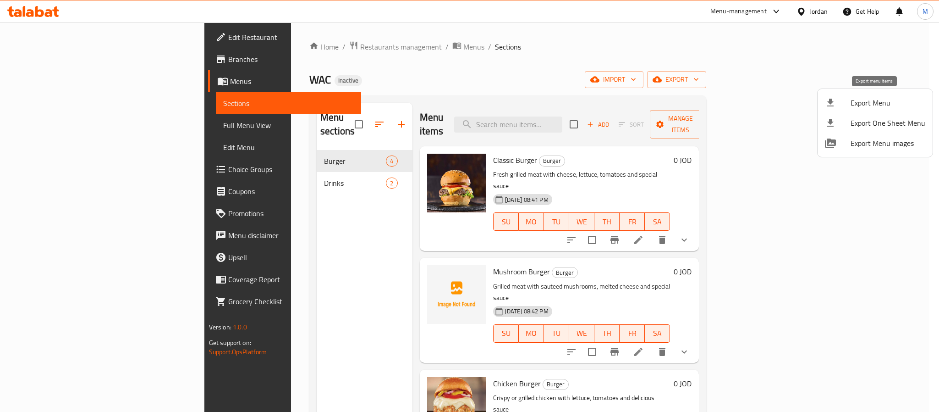
click at [874, 100] on span "Export Menu" at bounding box center [888, 102] width 75 height 11
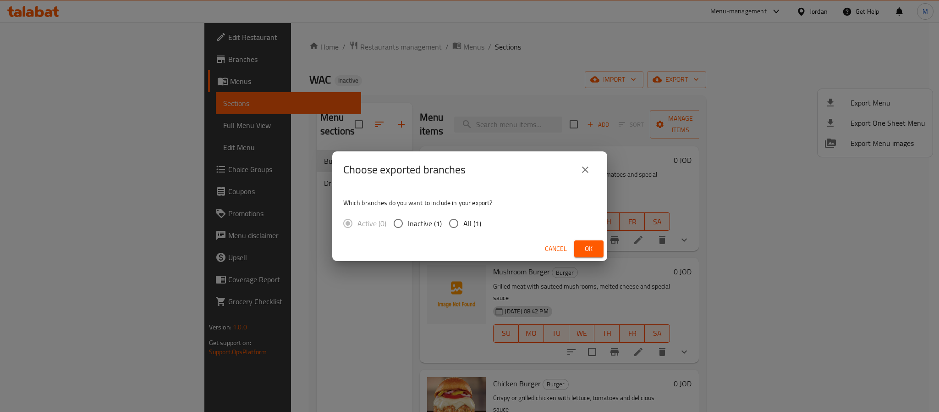
click at [455, 220] on input "All (1)" at bounding box center [453, 223] width 19 height 19
radio input "true"
click at [593, 241] on button "Ok" at bounding box center [588, 248] width 29 height 17
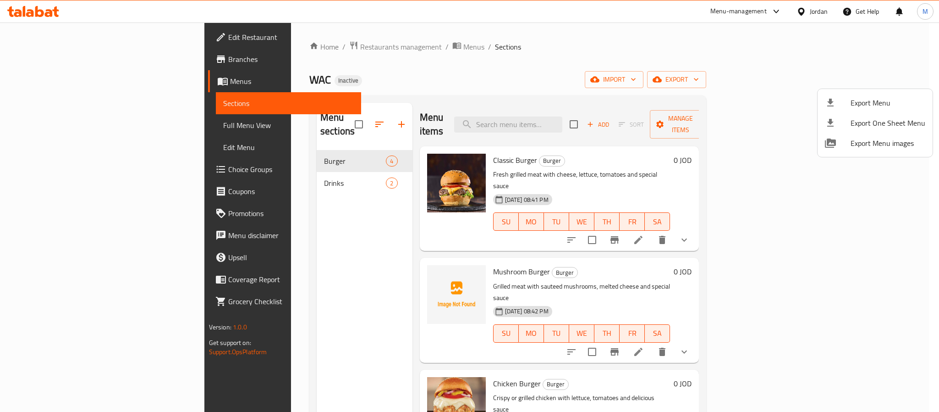
click at [666, 114] on div at bounding box center [469, 206] width 939 height 412
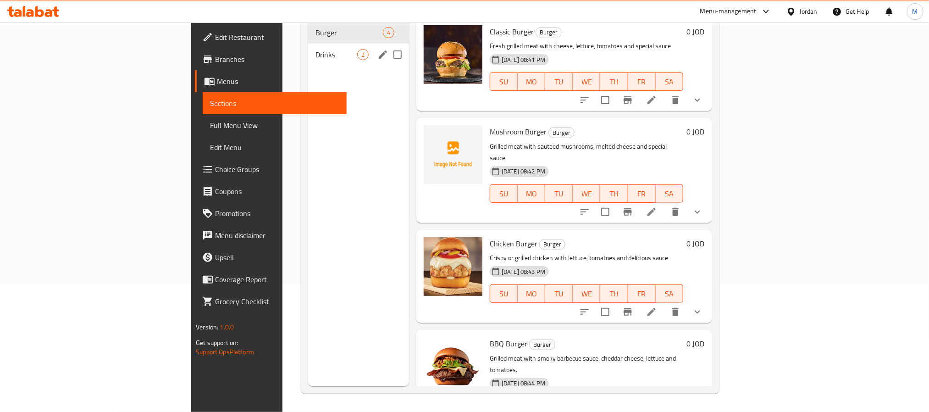
click at [308, 47] on div "Drinks 2" at bounding box center [358, 55] width 101 height 22
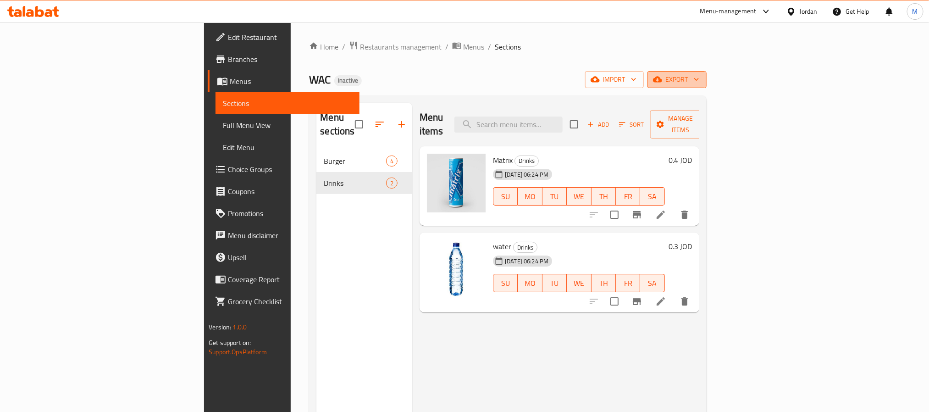
click at [699, 81] on span "export" at bounding box center [677, 79] width 44 height 11
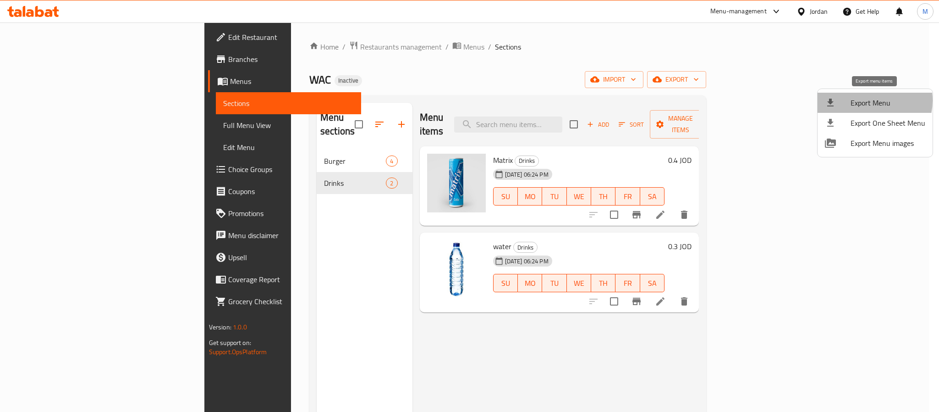
click at [867, 100] on span "Export Menu" at bounding box center [888, 102] width 75 height 11
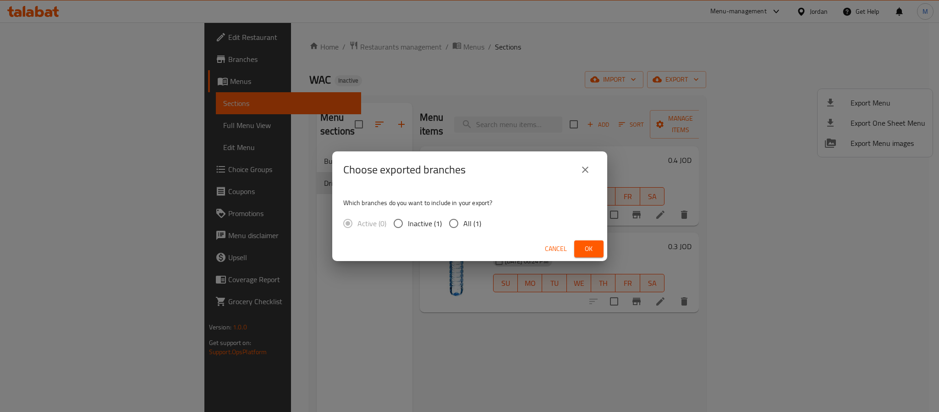
click at [584, 168] on icon "close" at bounding box center [585, 169] width 11 height 11
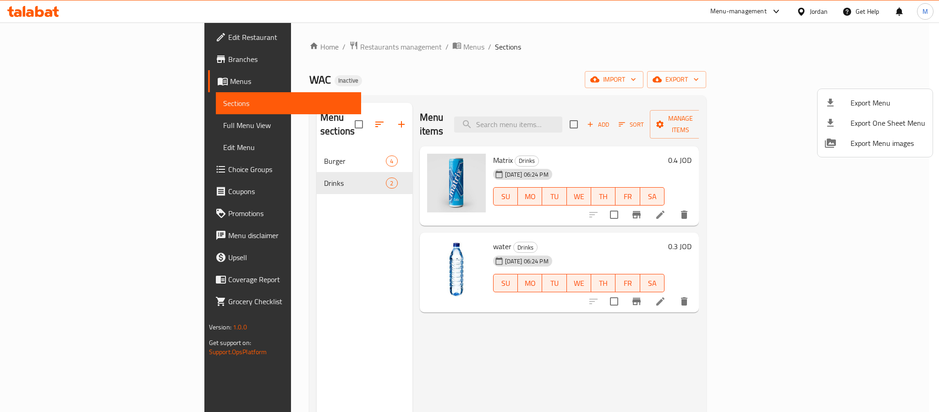
click at [267, 52] on div at bounding box center [469, 206] width 939 height 412
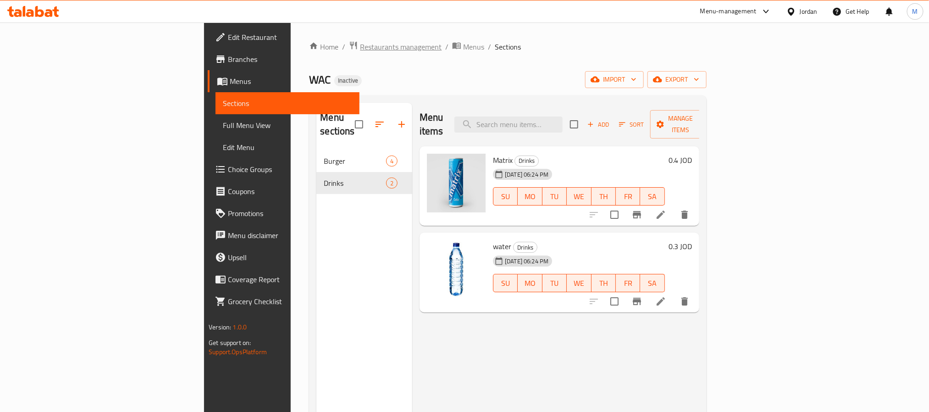
click at [360, 44] on span "Restaurants management" at bounding box center [401, 46] width 82 height 11
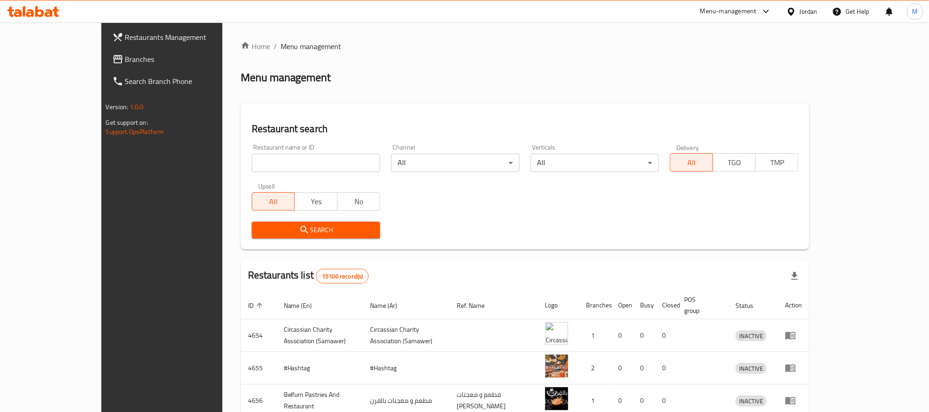
click at [125, 54] on span "Branches" at bounding box center [187, 59] width 124 height 11
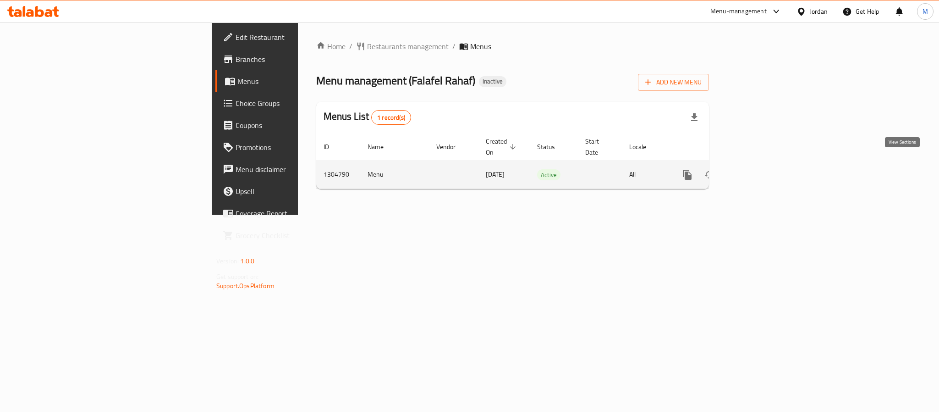
click at [759, 169] on icon "enhanced table" at bounding box center [753, 174] width 11 height 11
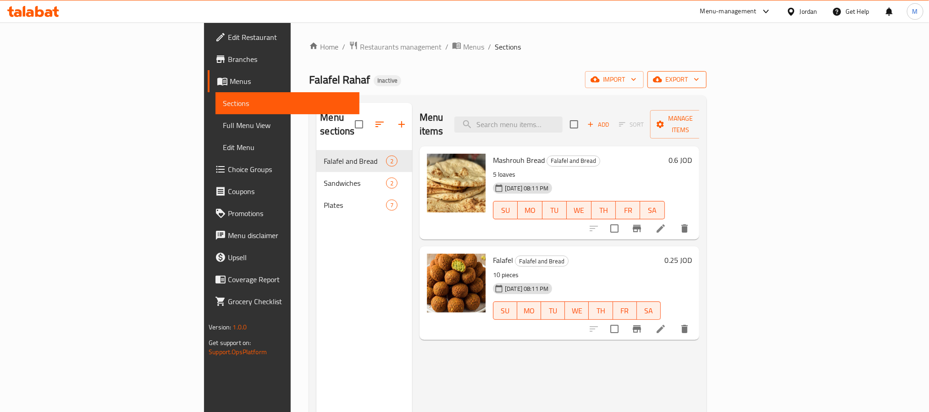
click at [706, 88] on button "export" at bounding box center [676, 79] width 59 height 17
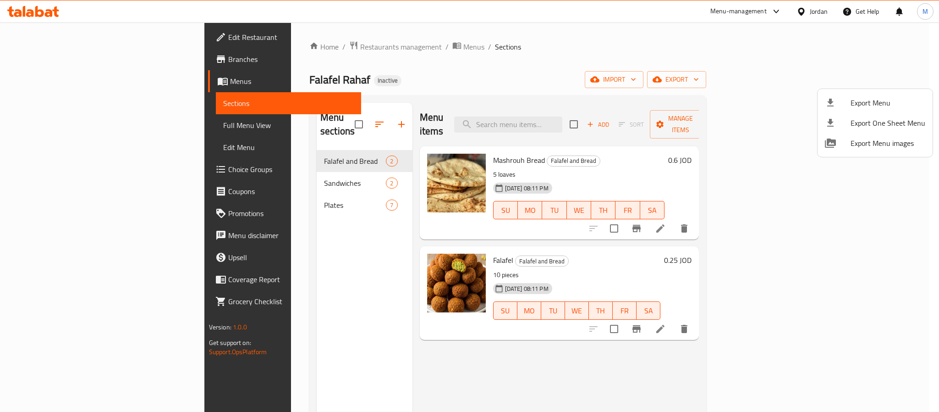
click at [283, 158] on div at bounding box center [469, 206] width 939 height 412
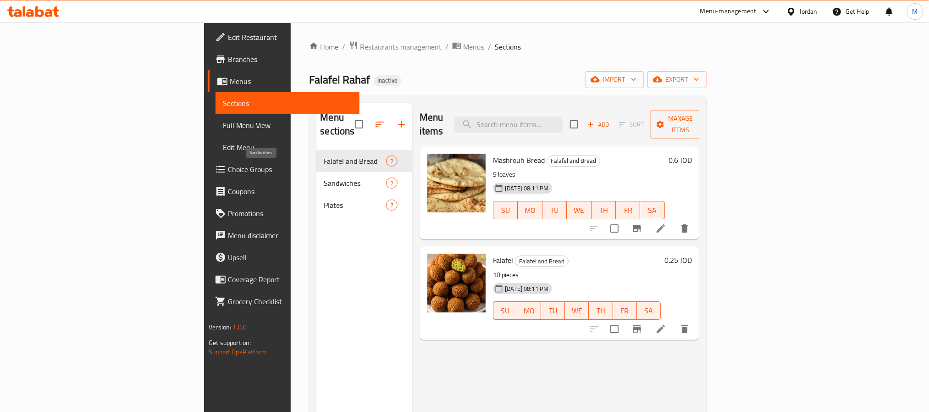
click at [324, 177] on span "Sandwiches" at bounding box center [355, 182] width 62 height 11
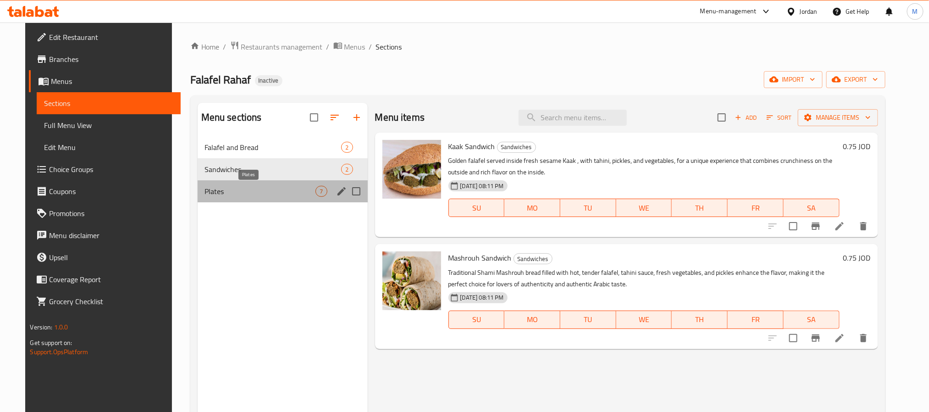
click at [255, 190] on span "Plates" at bounding box center [260, 191] width 111 height 11
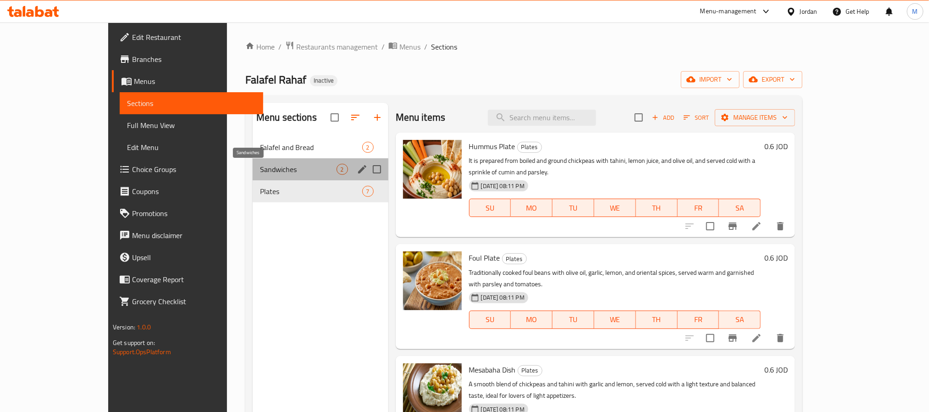
click at [260, 168] on span "Sandwiches" at bounding box center [298, 169] width 77 height 11
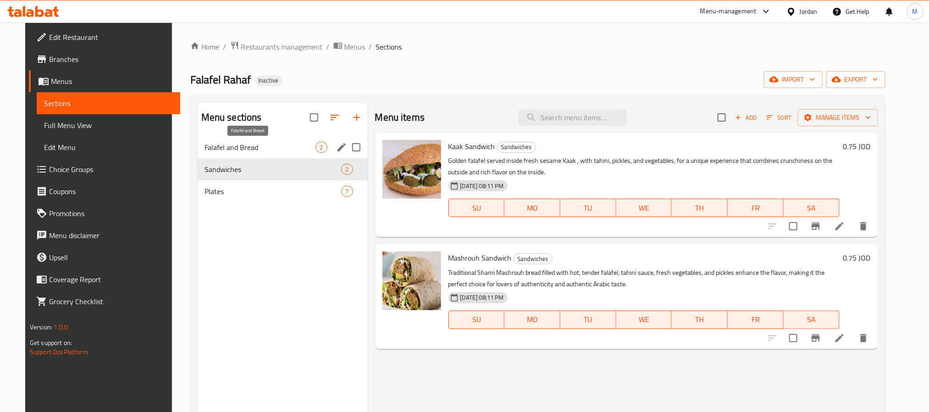
click at [269, 144] on span "Falafel and Bread" at bounding box center [260, 147] width 111 height 11
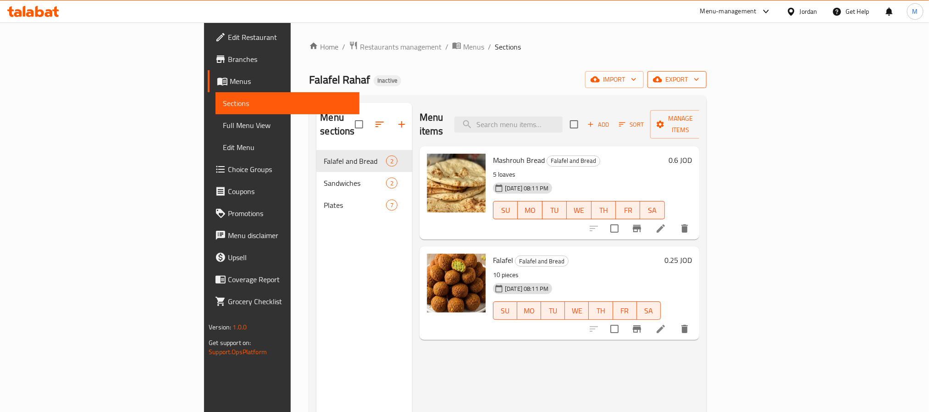
click at [699, 78] on span "export" at bounding box center [677, 79] width 44 height 11
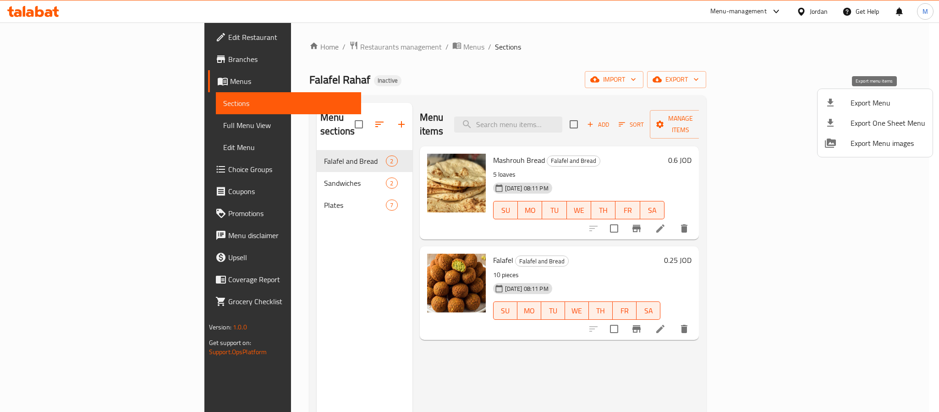
click at [882, 105] on span "Export Menu" at bounding box center [888, 102] width 75 height 11
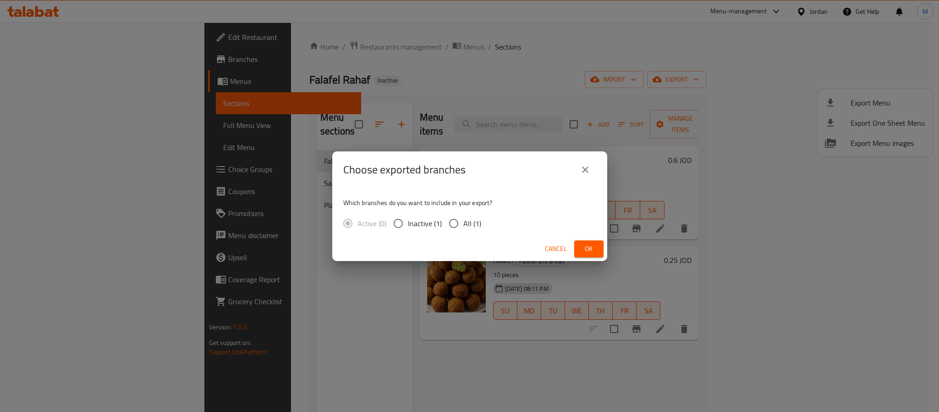
click at [447, 218] on input "All (1)" at bounding box center [453, 223] width 19 height 19
radio input "true"
click at [593, 252] on span "Ok" at bounding box center [589, 248] width 15 height 11
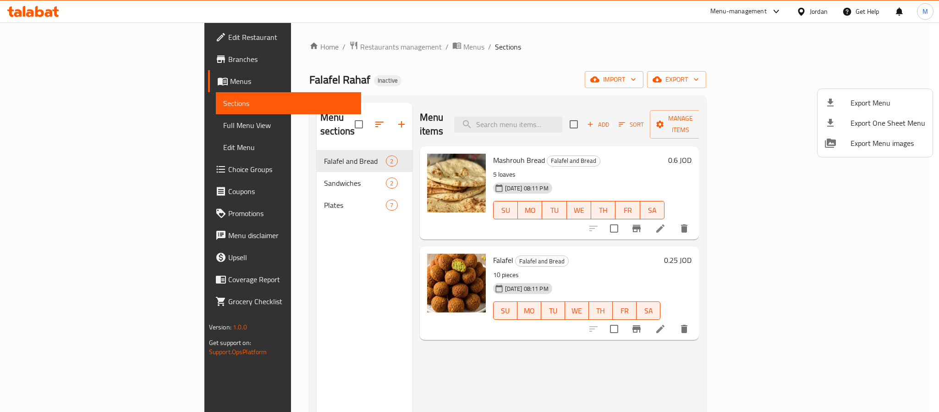
click at [812, 9] on div at bounding box center [469, 206] width 939 height 412
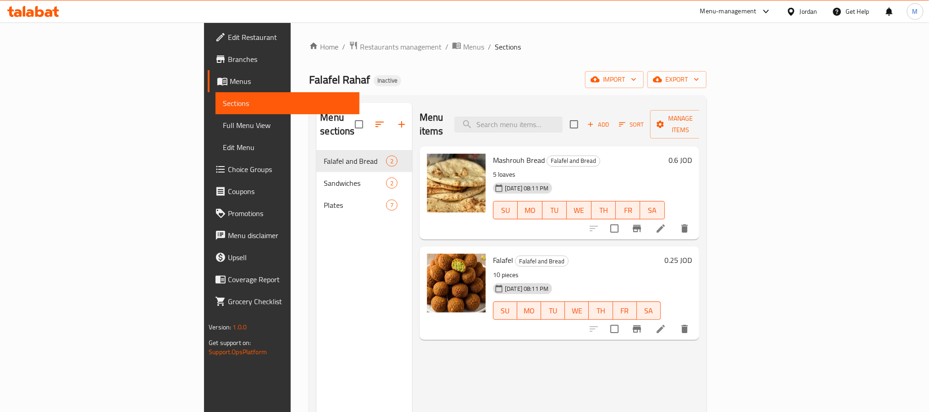
click at [809, 13] on div "Jordan" at bounding box center [808, 11] width 18 height 10
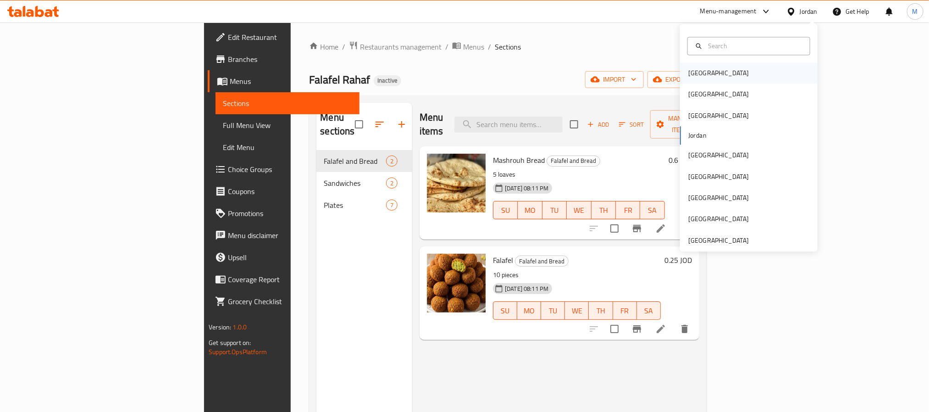
click at [737, 68] on div "Bahrain" at bounding box center [749, 73] width 138 height 21
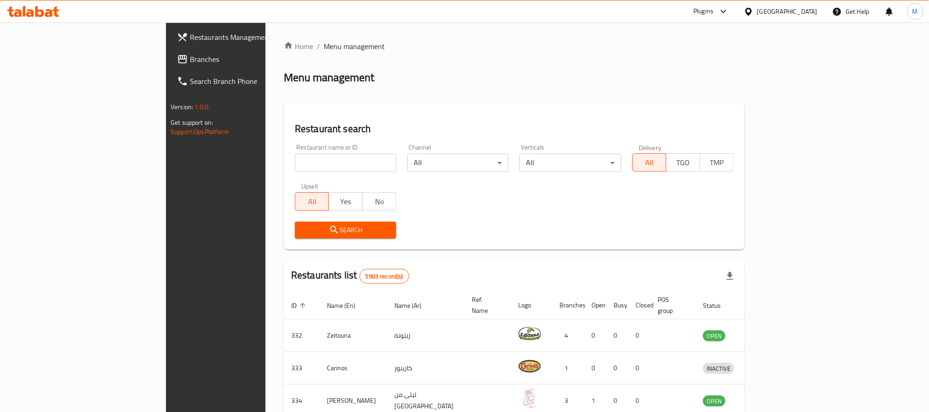
click at [190, 55] on span "Branches" at bounding box center [252, 59] width 124 height 11
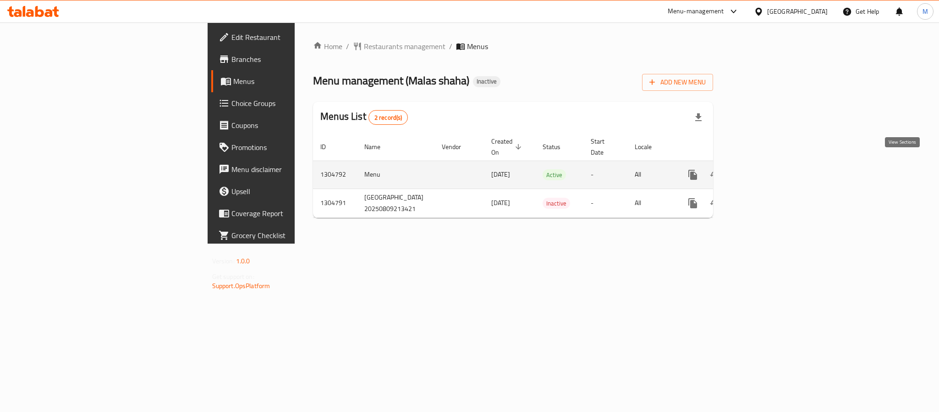
click at [765, 169] on icon "enhanced table" at bounding box center [759, 174] width 11 height 11
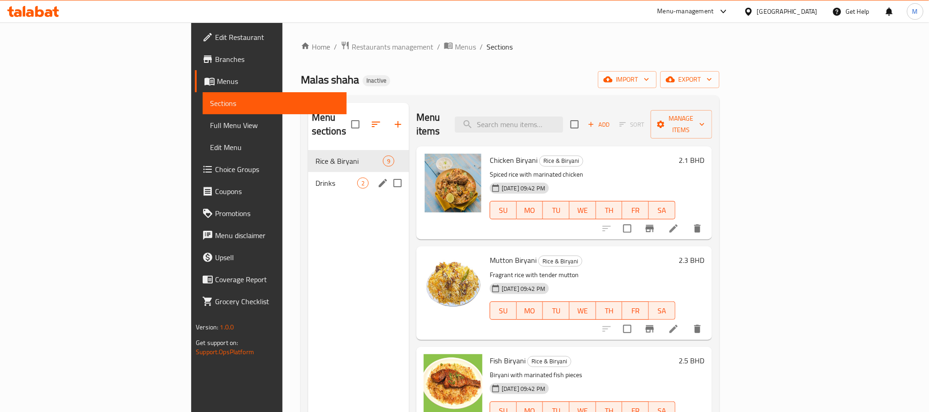
click at [308, 172] on div "Drinks 2" at bounding box center [358, 183] width 101 height 22
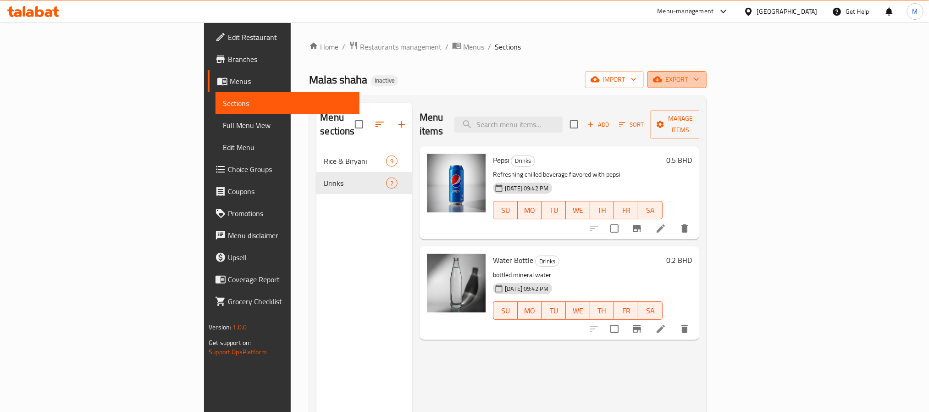
click at [699, 84] on span "export" at bounding box center [677, 79] width 44 height 11
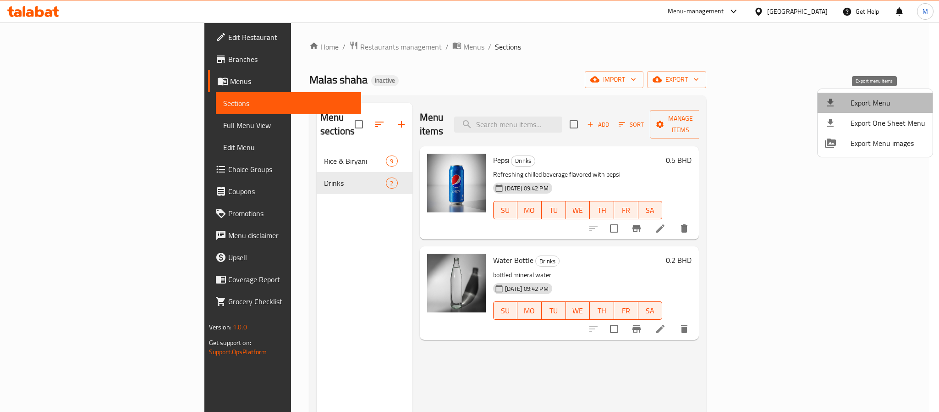
click at [878, 101] on span "Export Menu" at bounding box center [888, 102] width 75 height 11
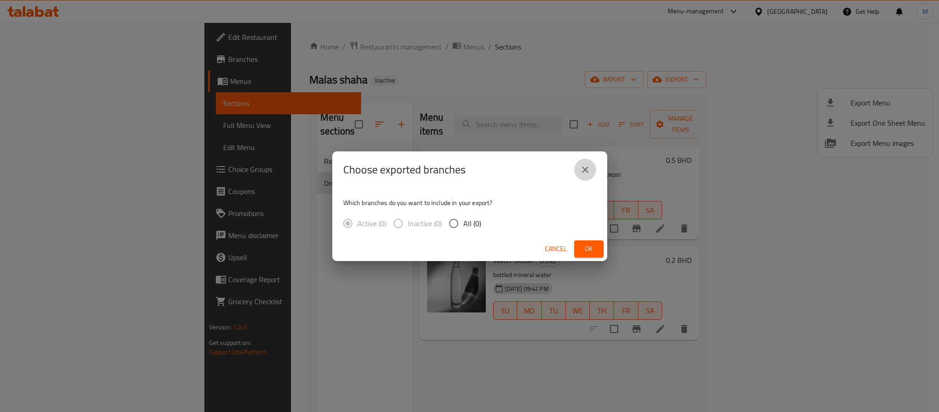
click at [590, 168] on button "close" at bounding box center [585, 170] width 22 height 22
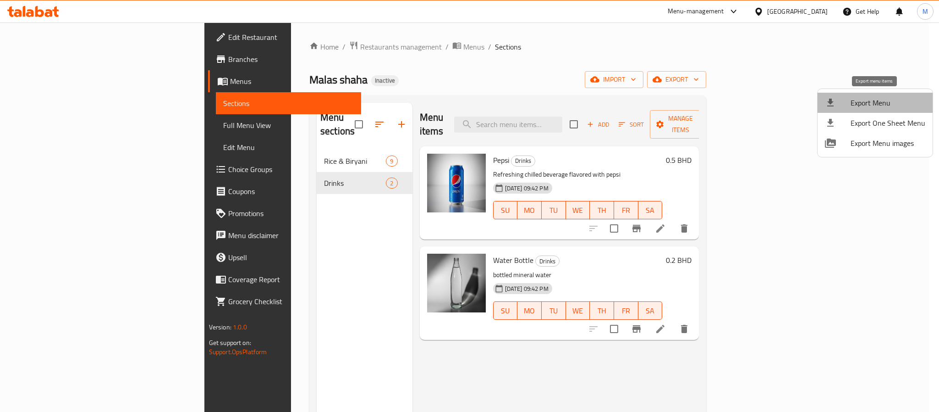
click at [879, 103] on span "Export Menu" at bounding box center [888, 102] width 75 height 11
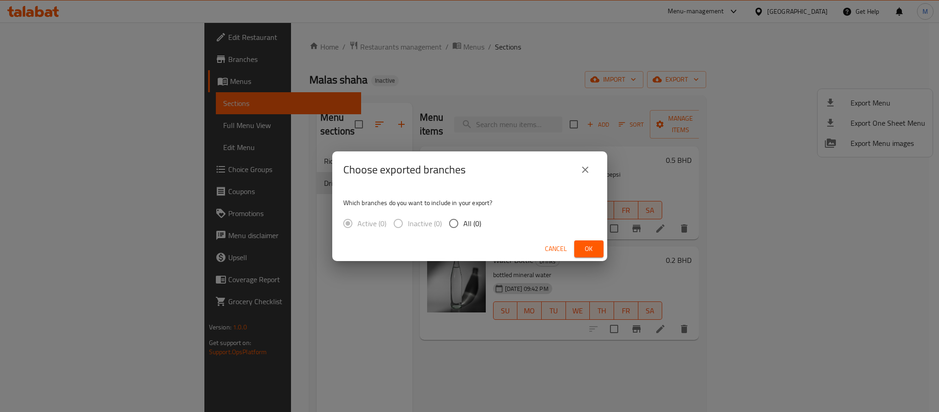
click at [461, 217] on input "All (0)" at bounding box center [453, 223] width 19 height 19
radio input "true"
click at [586, 172] on icon "close" at bounding box center [585, 169] width 11 height 11
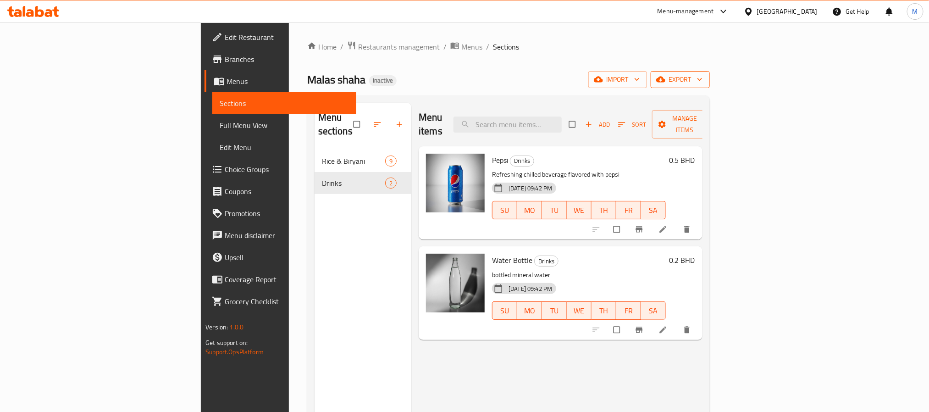
click at [702, 82] on span "export" at bounding box center [680, 79] width 44 height 11
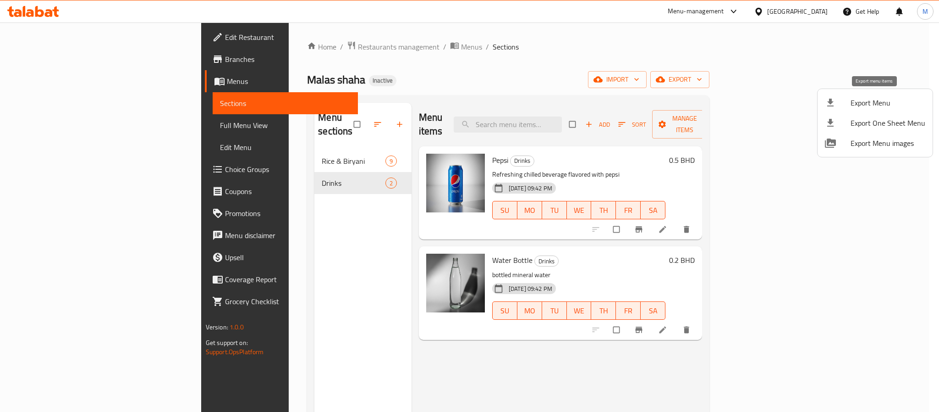
click at [869, 106] on span "Export Menu" at bounding box center [888, 102] width 75 height 11
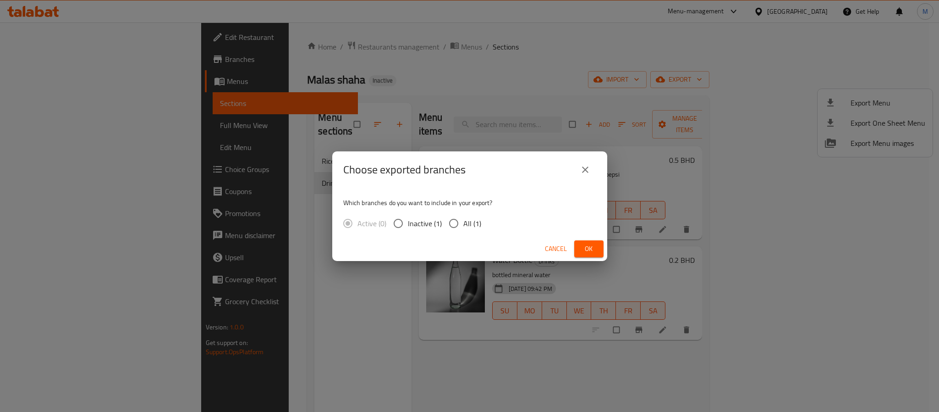
click at [468, 228] on span "All (1)" at bounding box center [472, 223] width 18 height 11
click at [463, 228] on input "All (1)" at bounding box center [453, 223] width 19 height 19
radio input "true"
click at [580, 251] on button "Ok" at bounding box center [588, 248] width 29 height 17
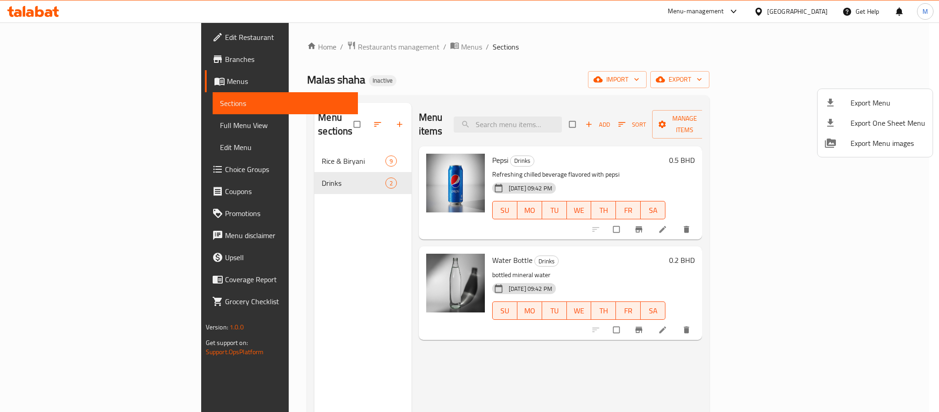
click at [821, 14] on div at bounding box center [469, 206] width 939 height 412
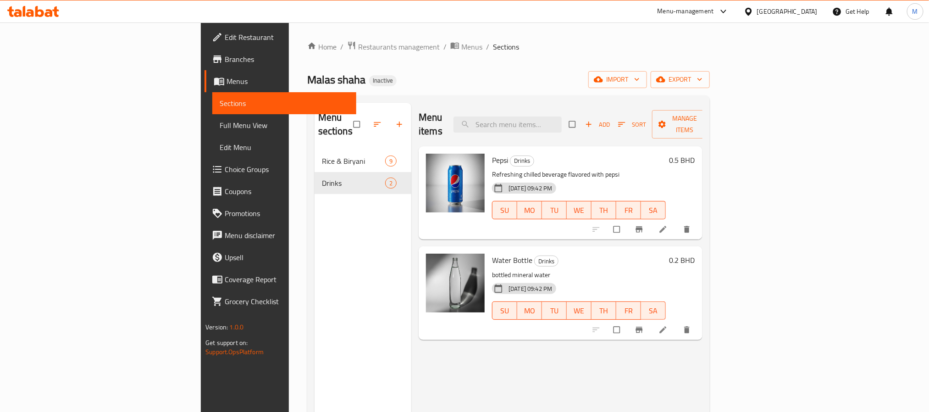
click at [813, 14] on div "[GEOGRAPHIC_DATA]" at bounding box center [787, 11] width 61 height 10
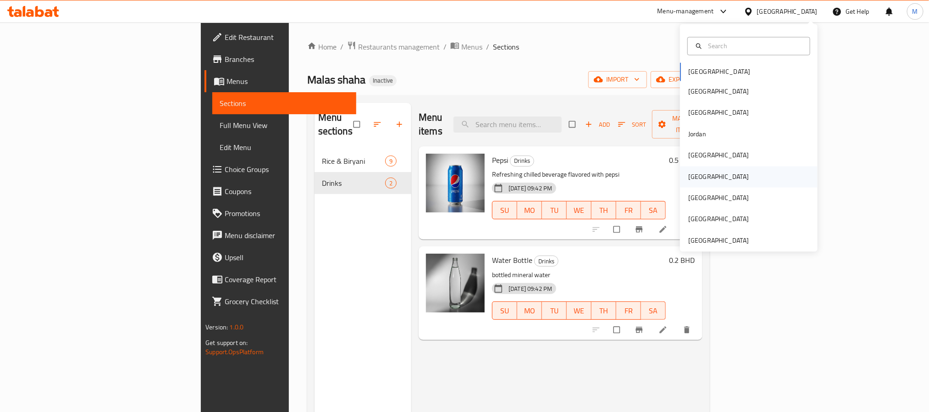
click at [700, 179] on div "[GEOGRAPHIC_DATA]" at bounding box center [718, 176] width 75 height 21
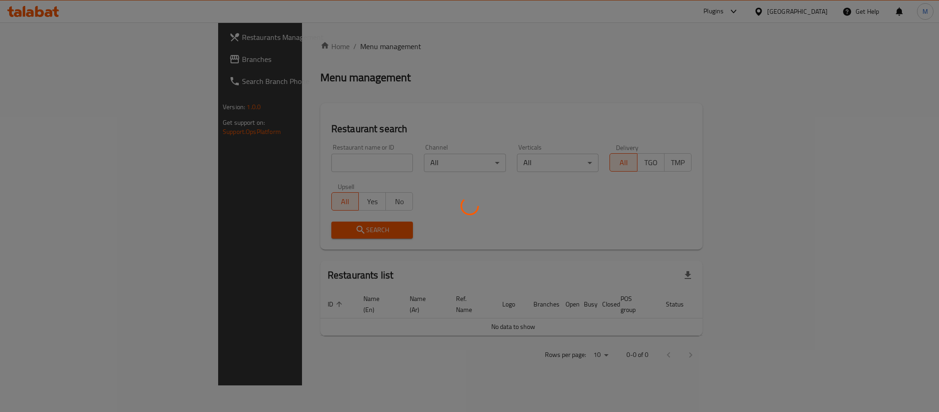
click at [45, 61] on div at bounding box center [469, 206] width 939 height 412
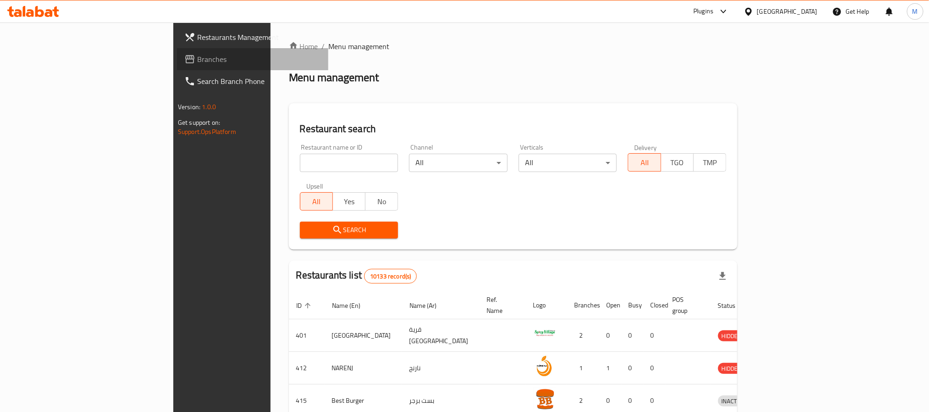
click at [197, 61] on span "Branches" at bounding box center [259, 59] width 124 height 11
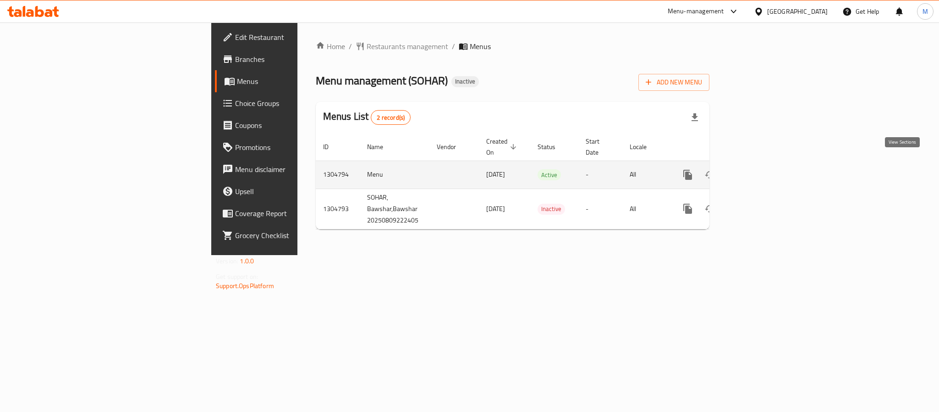
click at [760, 169] on icon "enhanced table" at bounding box center [754, 174] width 11 height 11
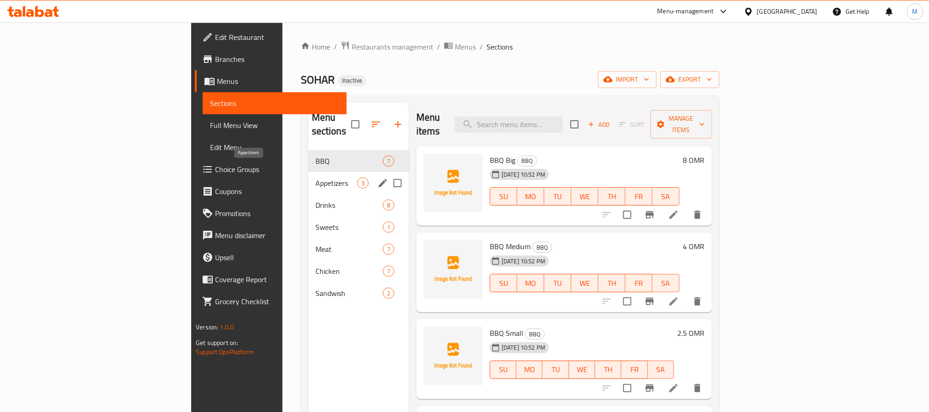
click at [315, 177] on span "Appetizers" at bounding box center [336, 182] width 42 height 11
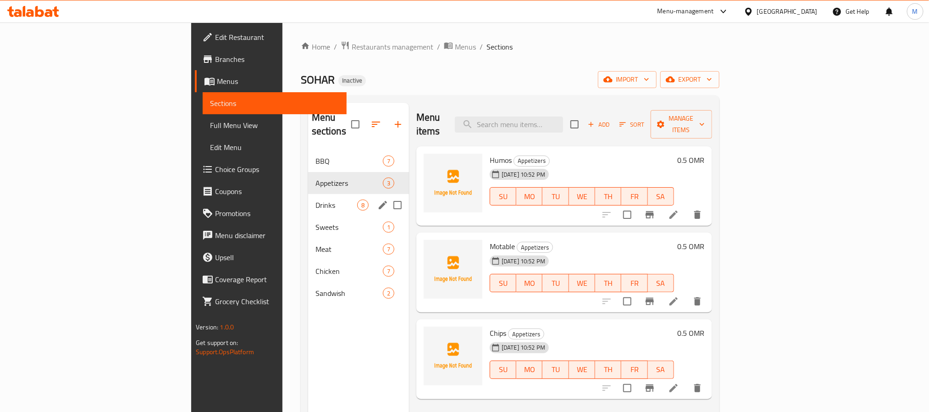
click at [308, 198] on div "Drinks 8" at bounding box center [358, 205] width 101 height 22
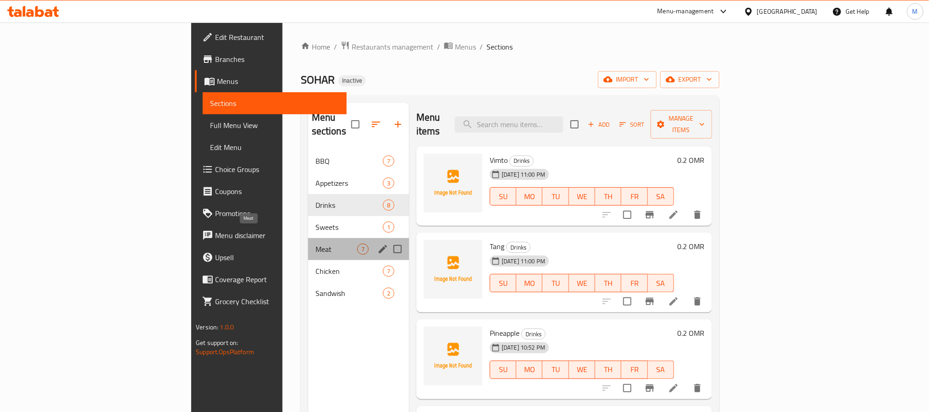
click at [315, 243] on span "Meat" at bounding box center [336, 248] width 42 height 11
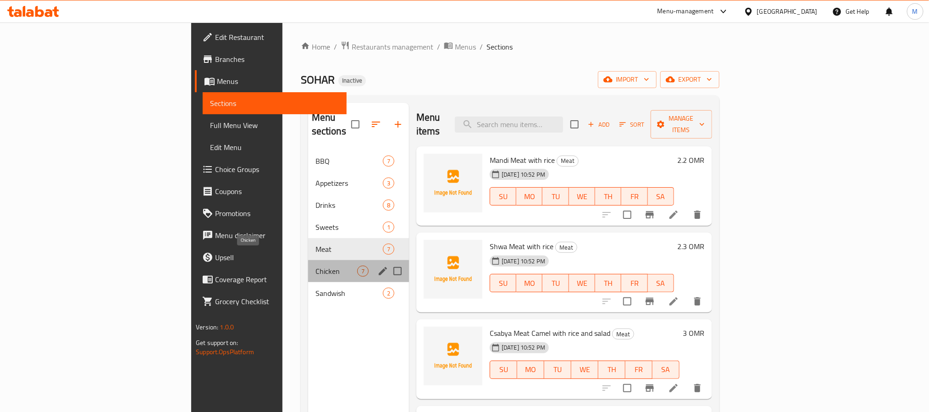
click at [315, 265] on span "Chicken" at bounding box center [336, 270] width 42 height 11
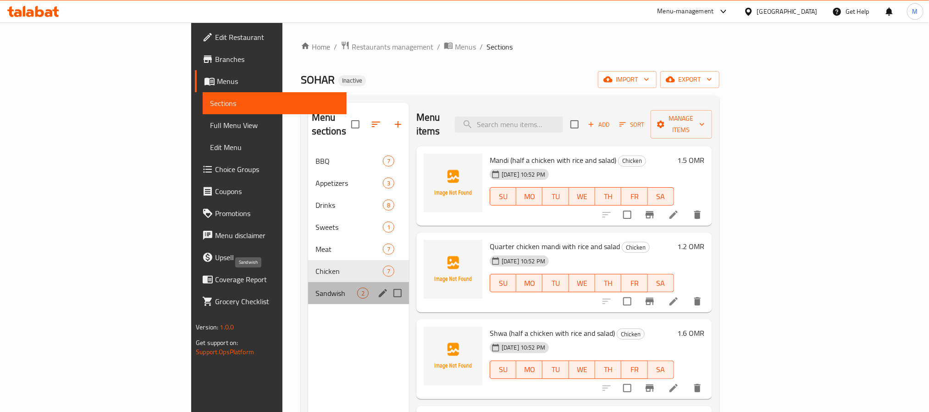
click at [315, 287] on span "Sandwish" at bounding box center [336, 292] width 42 height 11
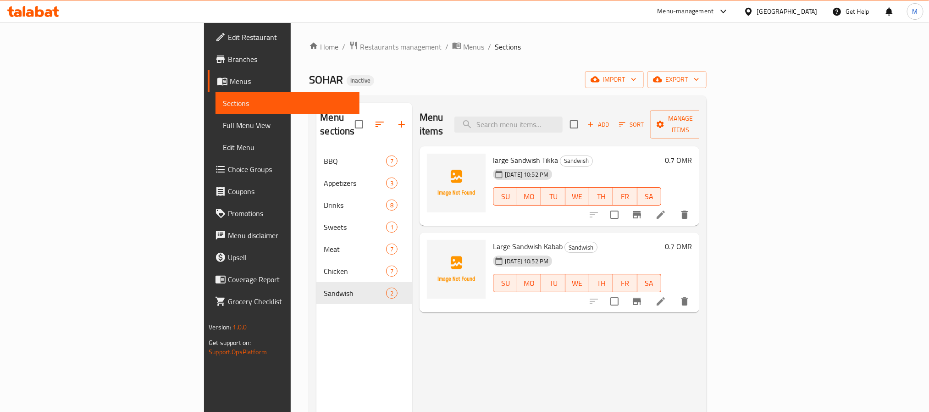
click at [215, 132] on link "Full Menu View" at bounding box center [286, 125] width 143 height 22
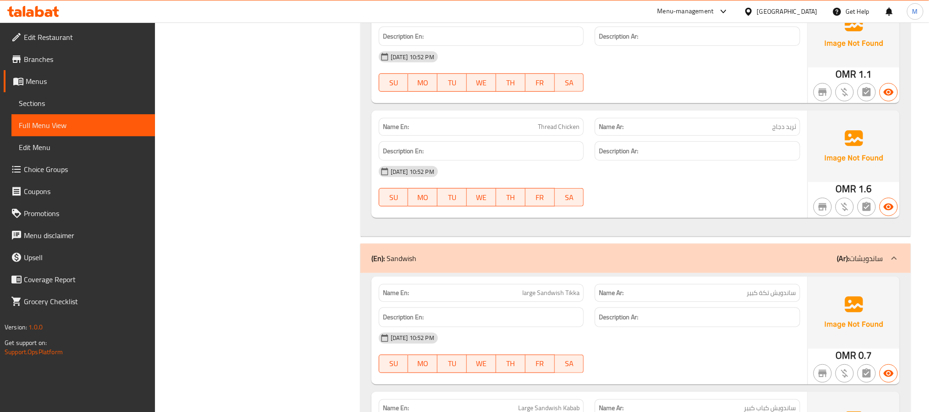
scroll to position [4115, 0]
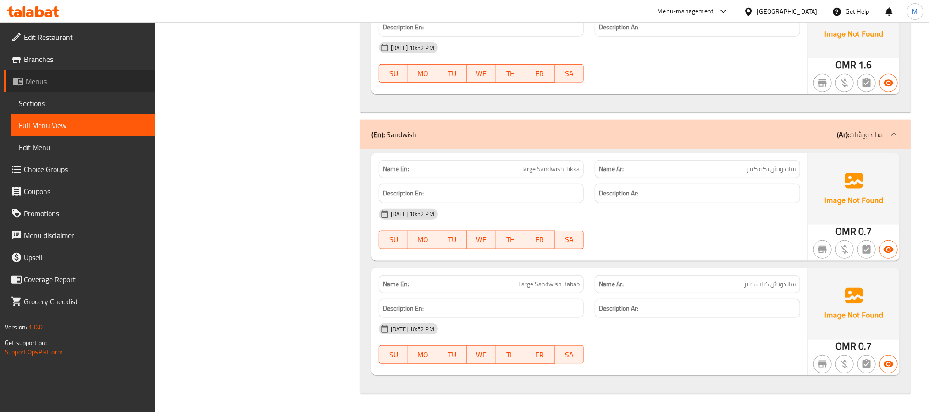
click at [66, 73] on link "Menus" at bounding box center [79, 81] width 151 height 22
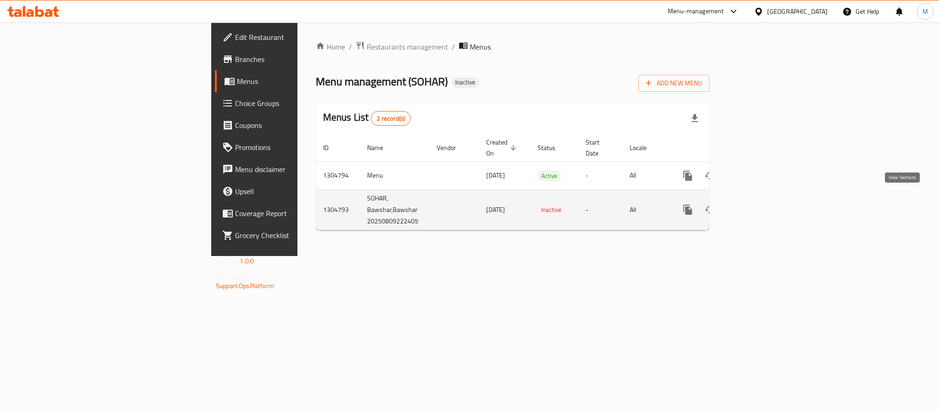
click at [760, 204] on icon "enhanced table" at bounding box center [754, 209] width 11 height 11
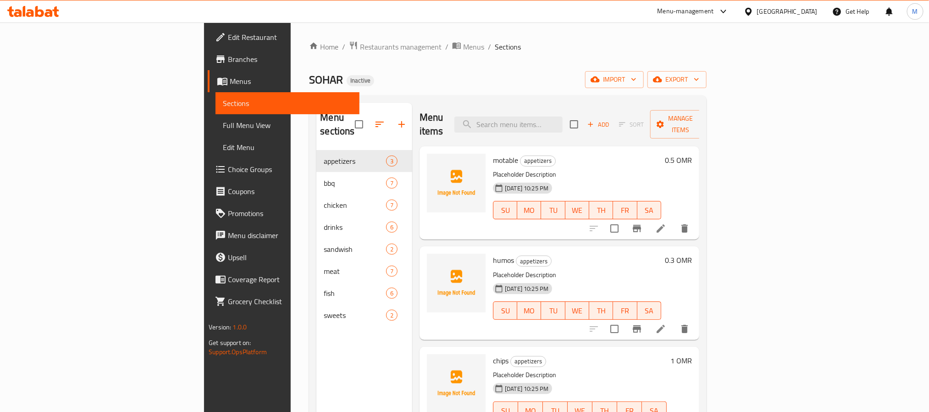
click at [223, 127] on span "Full Menu View" at bounding box center [287, 125] width 129 height 11
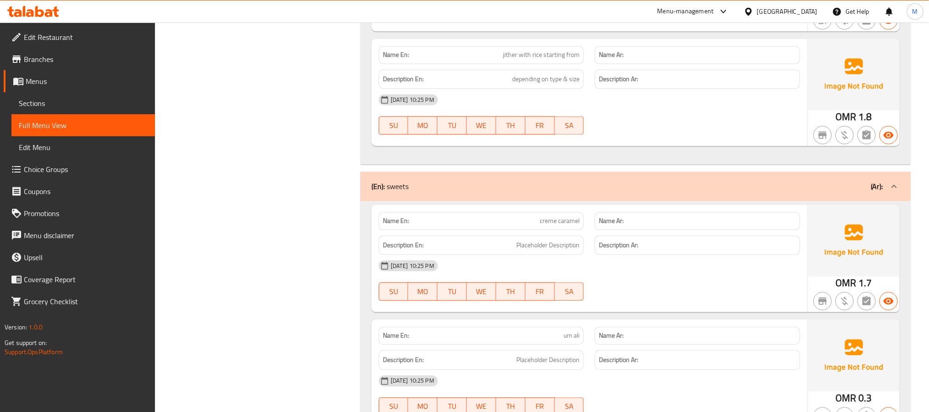
scroll to position [4756, 0]
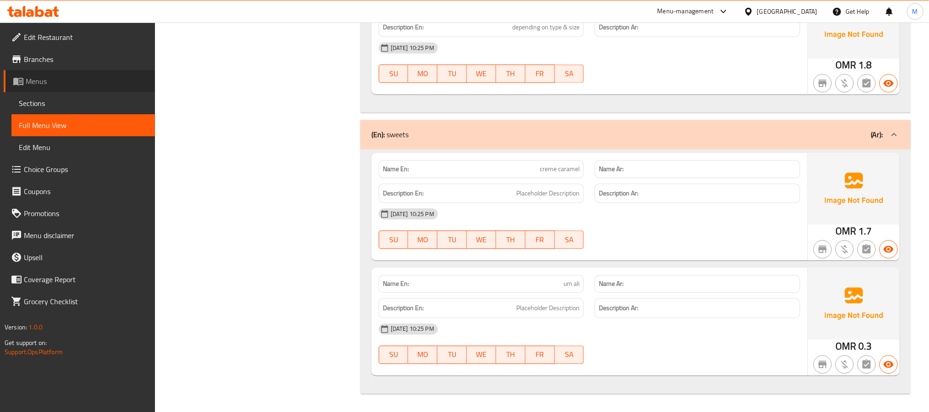
click at [75, 81] on span "Menus" at bounding box center [87, 81] width 122 height 11
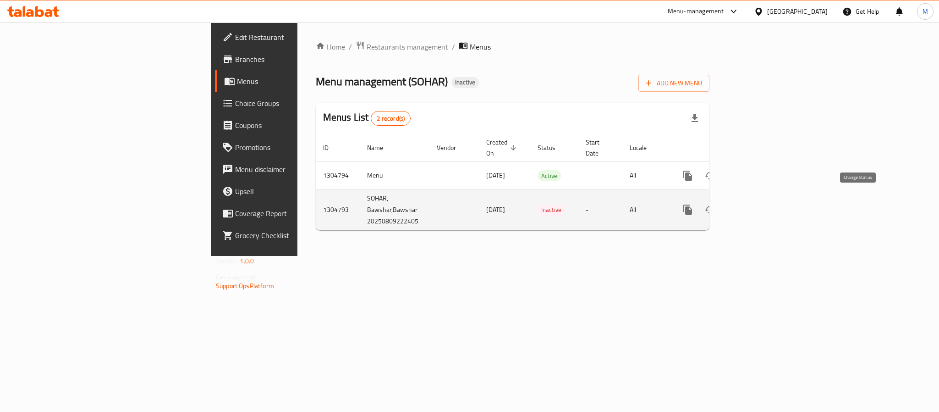
click at [721, 198] on button "enhanced table" at bounding box center [710, 209] width 22 height 22
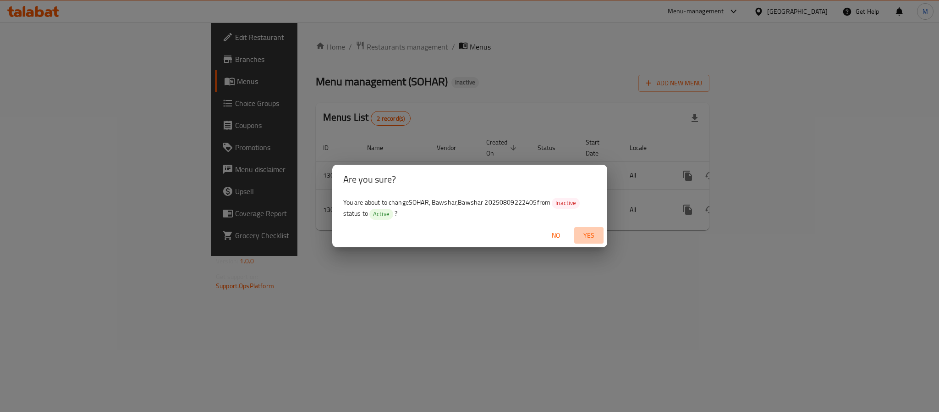
click at [589, 235] on span "Yes" at bounding box center [589, 235] width 22 height 11
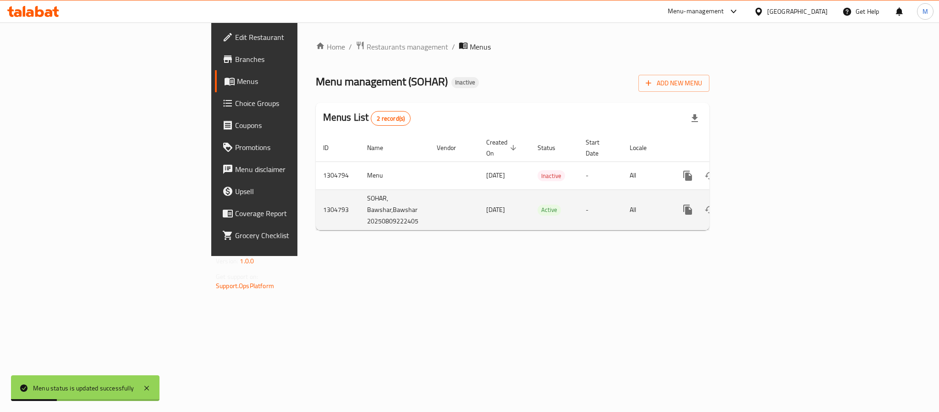
click at [316, 203] on td "1304793" at bounding box center [338, 209] width 44 height 40
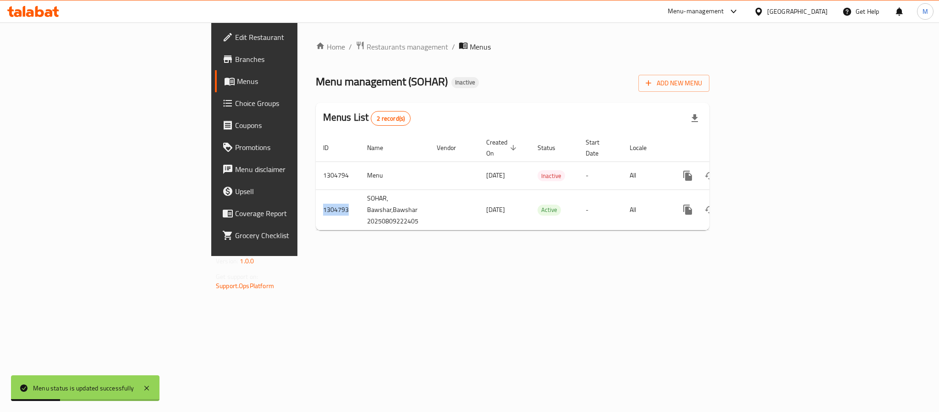
copy td "1304793"
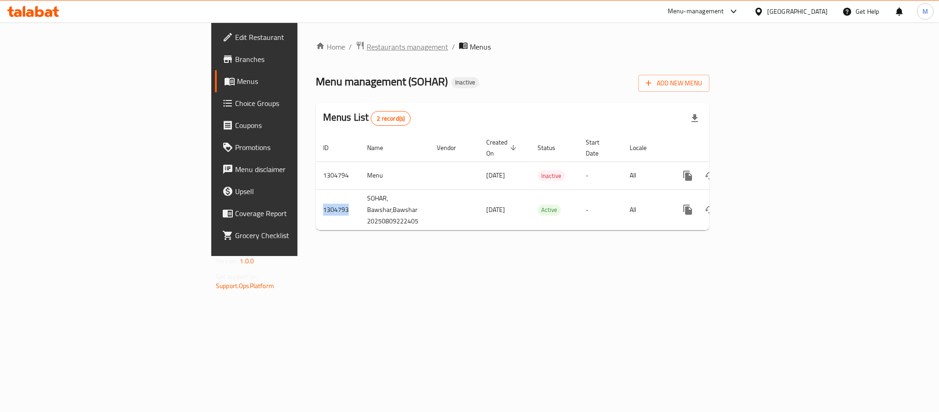
click at [367, 41] on span "Restaurants management" at bounding box center [408, 46] width 82 height 11
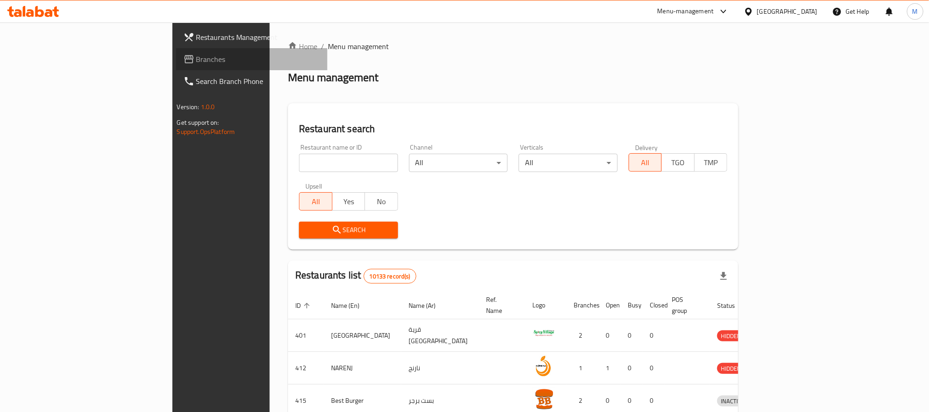
click at [196, 61] on span "Branches" at bounding box center [258, 59] width 124 height 11
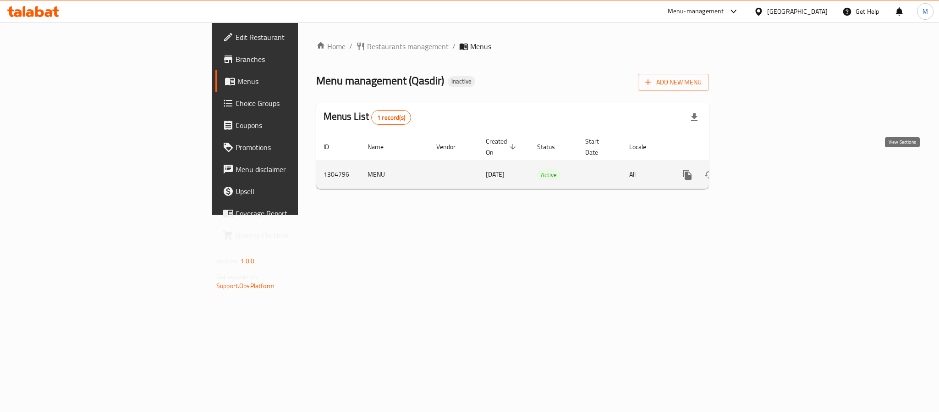
click at [758, 171] on icon "enhanced table" at bounding box center [753, 175] width 8 height 8
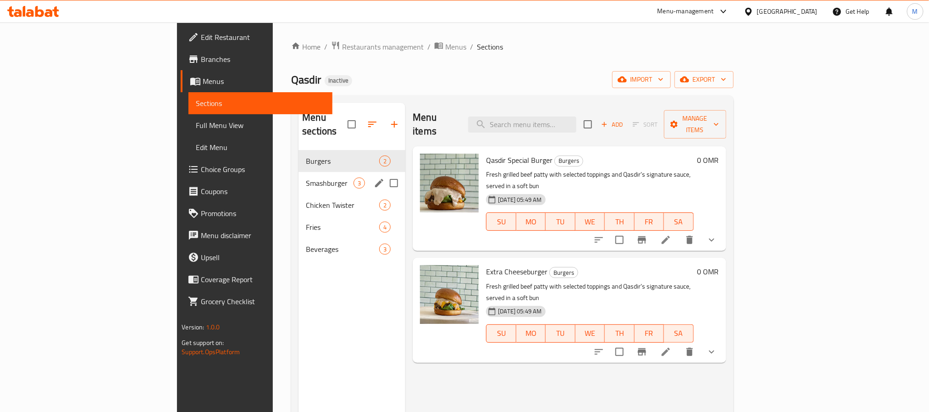
click at [298, 172] on div "Smashburger 3" at bounding box center [351, 183] width 107 height 22
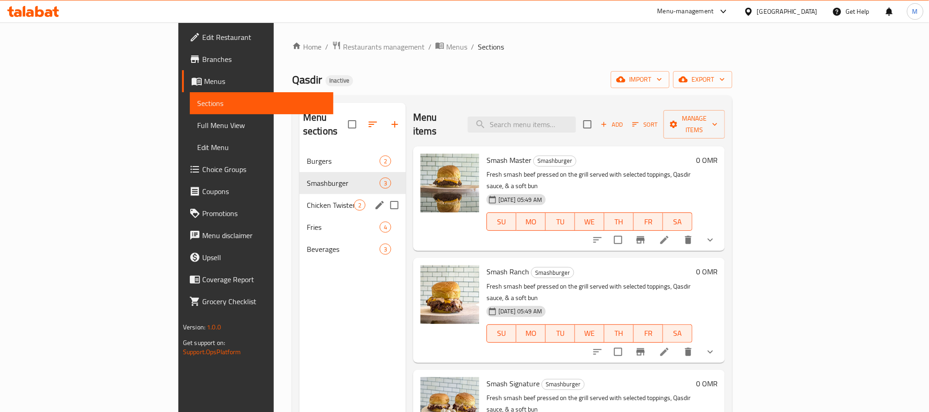
click at [307, 199] on span "Chicken Twister" at bounding box center [330, 204] width 47 height 11
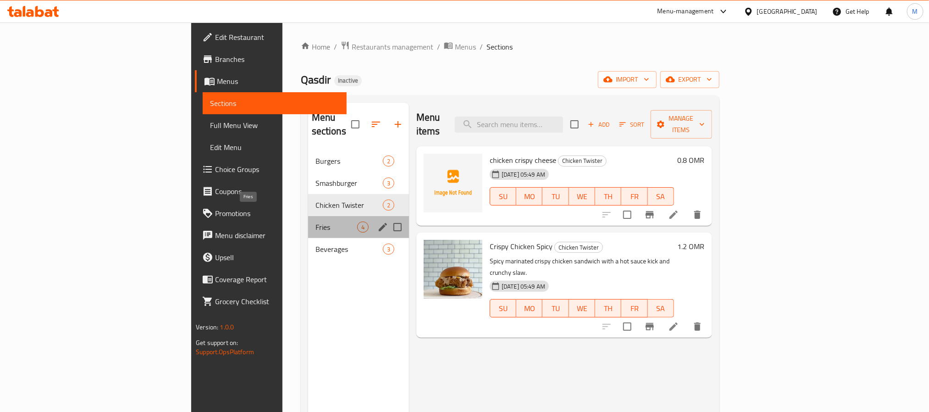
click at [315, 221] on span "Fries" at bounding box center [336, 226] width 42 height 11
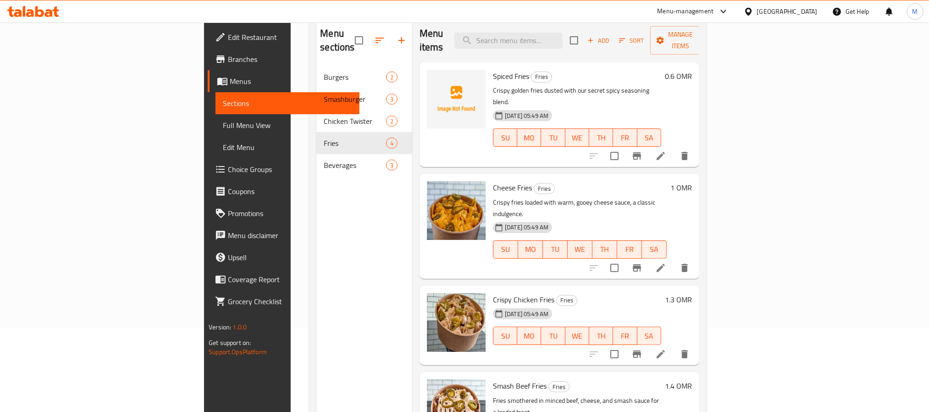
scroll to position [60, 0]
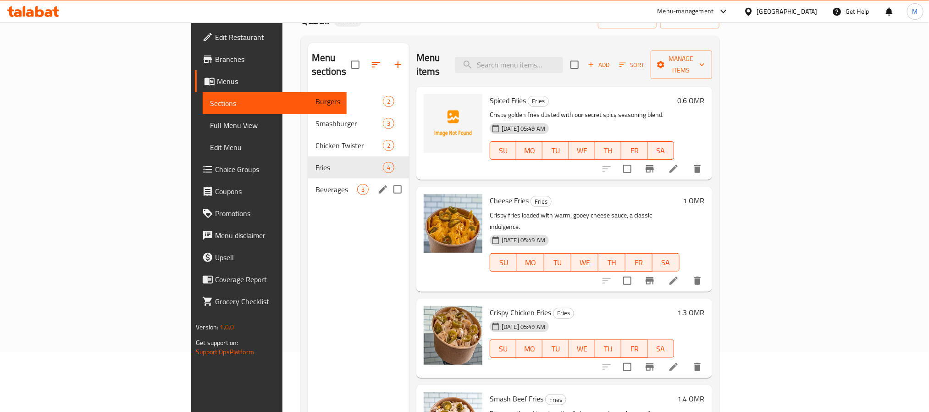
click at [308, 182] on div "Beverages 3" at bounding box center [358, 189] width 101 height 22
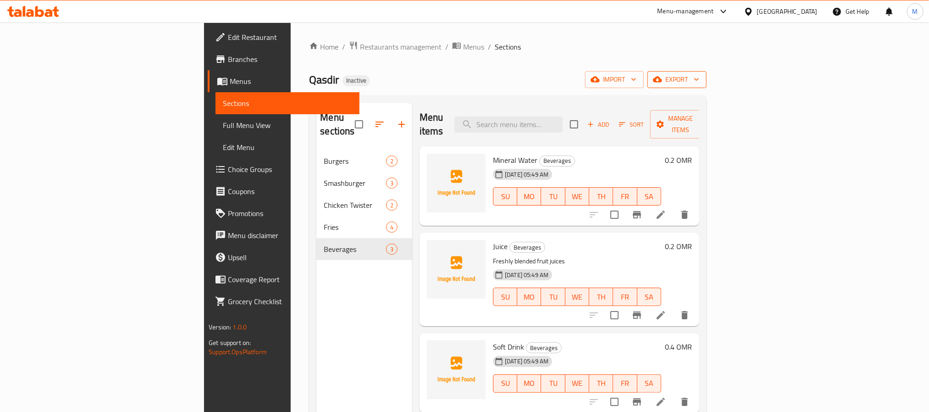
click at [699, 79] on span "export" at bounding box center [677, 79] width 44 height 11
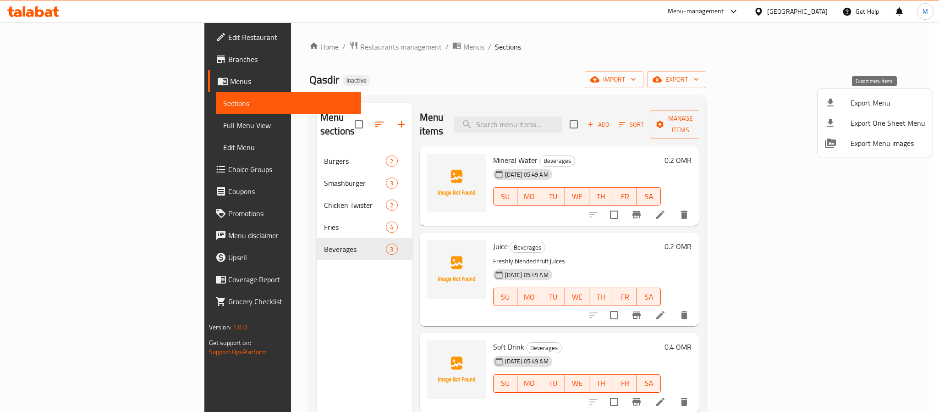
click at [872, 101] on span "Export Menu" at bounding box center [888, 102] width 75 height 11
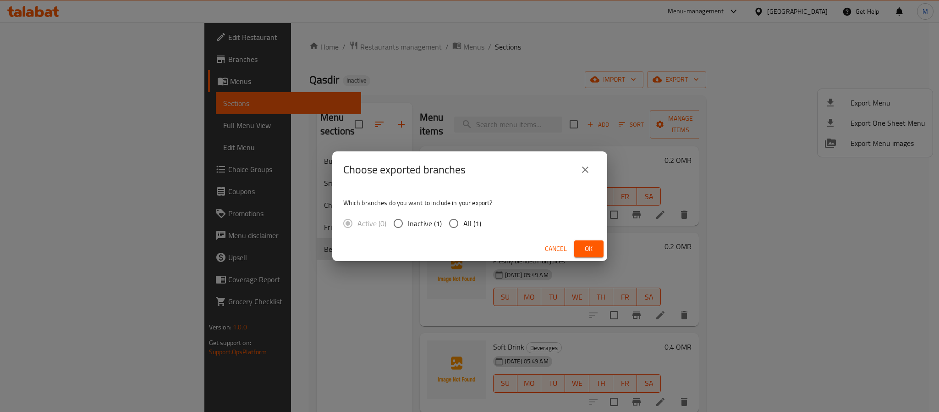
drag, startPoint x: 452, startPoint y: 230, endPoint x: 471, endPoint y: 238, distance: 19.9
click at [453, 230] on input "All (1)" at bounding box center [453, 223] width 19 height 19
radio input "true"
click at [584, 253] on span "Ok" at bounding box center [589, 248] width 15 height 11
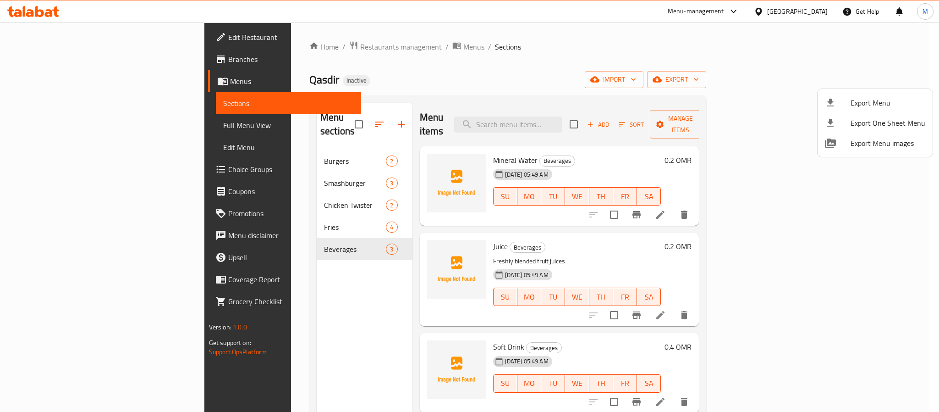
click at [250, 237] on div at bounding box center [469, 206] width 939 height 412
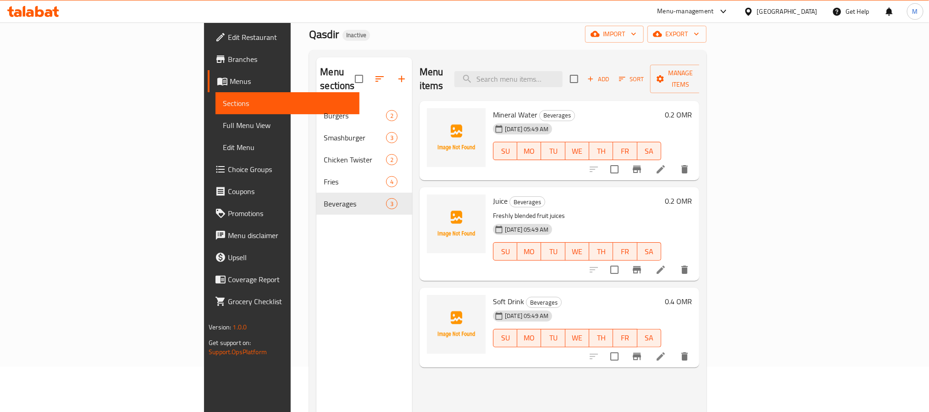
scroll to position [69, 0]
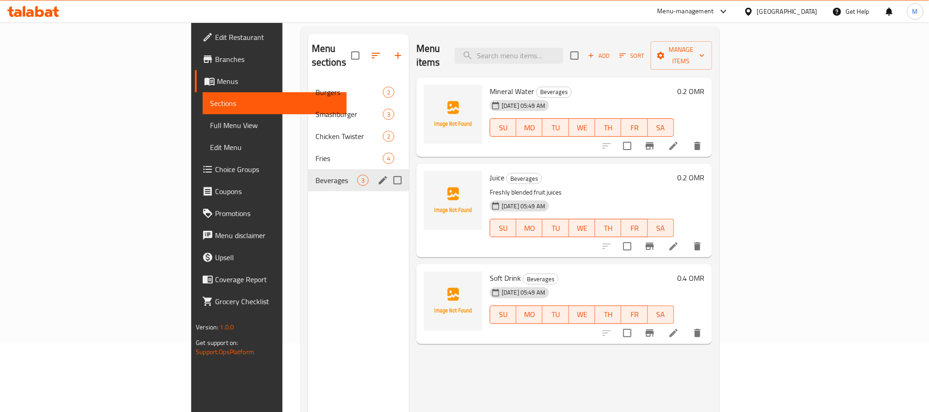
click at [315, 153] on span "Fries" at bounding box center [348, 158] width 67 height 11
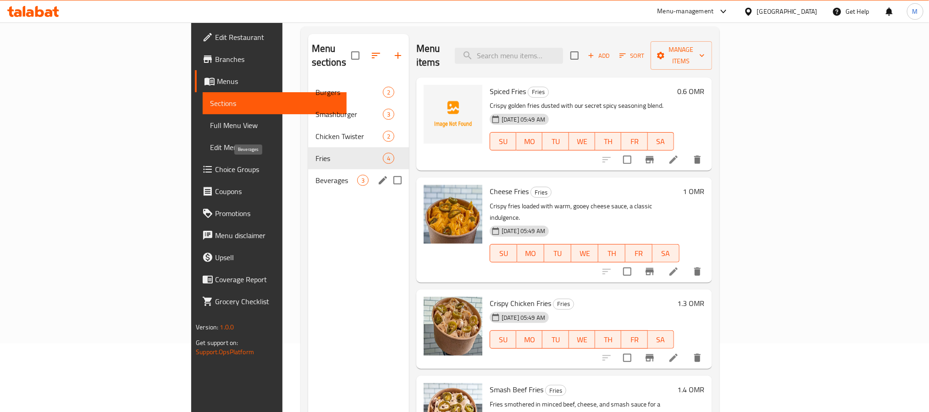
click at [315, 175] on span "Beverages" at bounding box center [336, 180] width 42 height 11
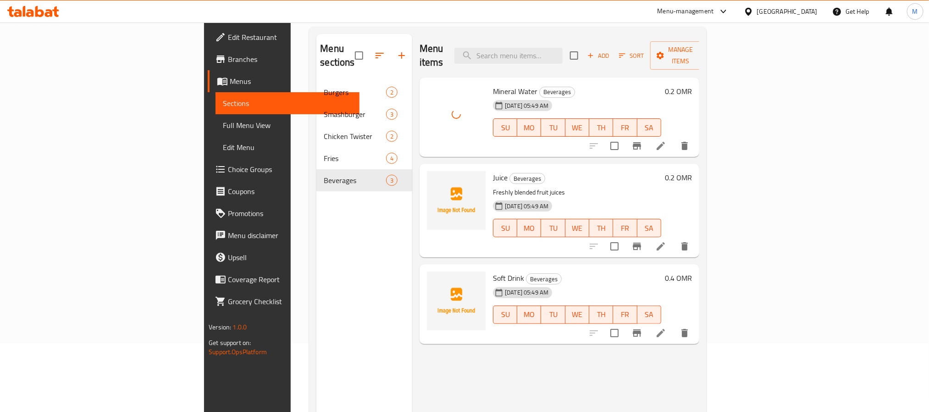
click at [493, 84] on span "Mineral Water" at bounding box center [515, 91] width 44 height 14
copy h6 "Mineral Water"
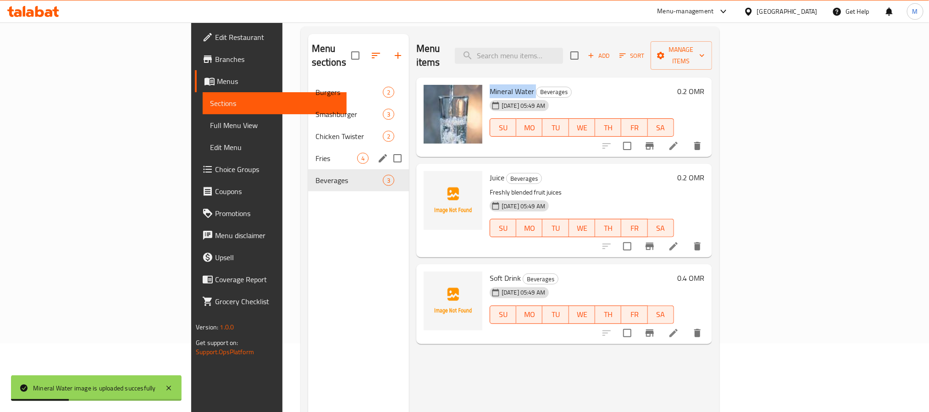
click at [315, 153] on span "Fries" at bounding box center [336, 158] width 42 height 11
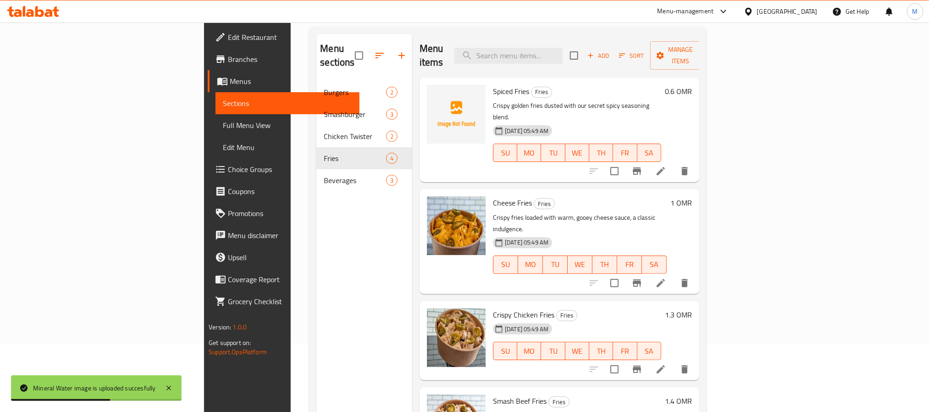
click at [493, 85] on h6 "Spiced Fries Fries" at bounding box center [577, 91] width 168 height 13
click at [493, 84] on span "Spiced Fries" at bounding box center [511, 91] width 36 height 14
copy h6 "Fries"
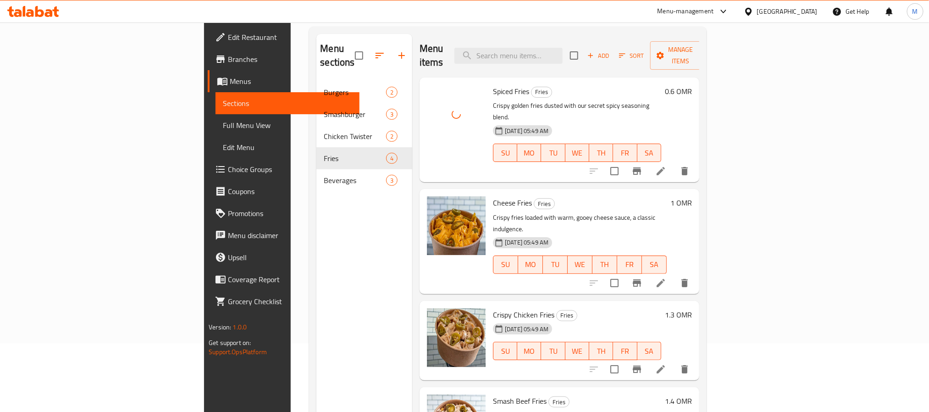
click at [493, 84] on span "Spiced Fries" at bounding box center [511, 91] width 36 height 14
copy h6 "Spiced Fries"
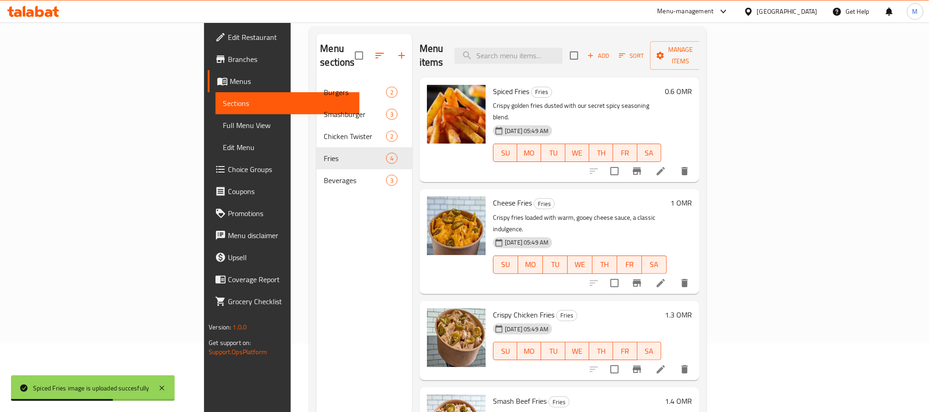
drag, startPoint x: 449, startPoint y: 40, endPoint x: 568, endPoint y: 61, distance: 121.4
click at [449, 40] on div "Menu items Add Sort Manage items" at bounding box center [559, 56] width 280 height 44
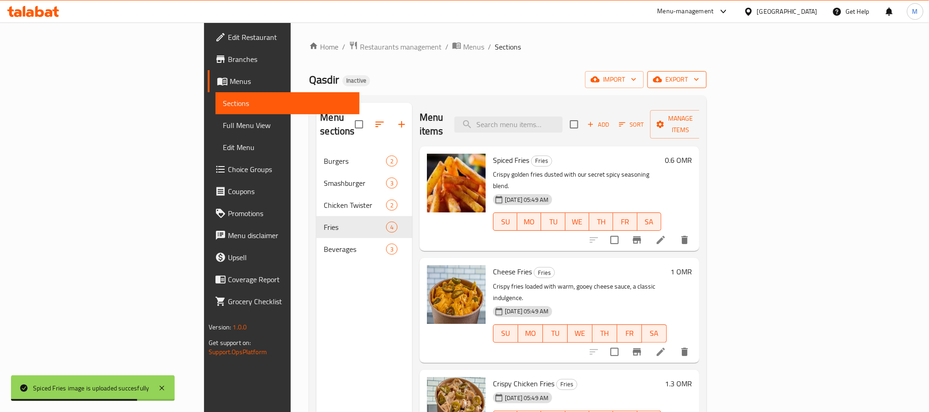
click at [699, 76] on span "export" at bounding box center [677, 79] width 44 height 11
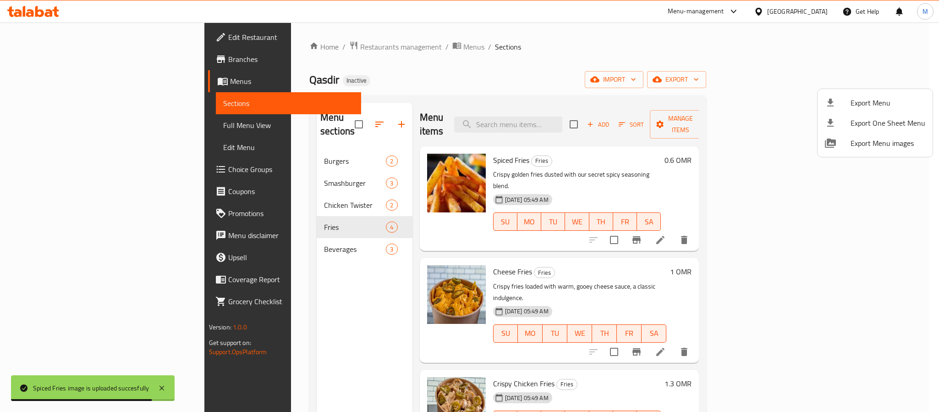
click at [845, 87] on div at bounding box center [469, 206] width 939 height 412
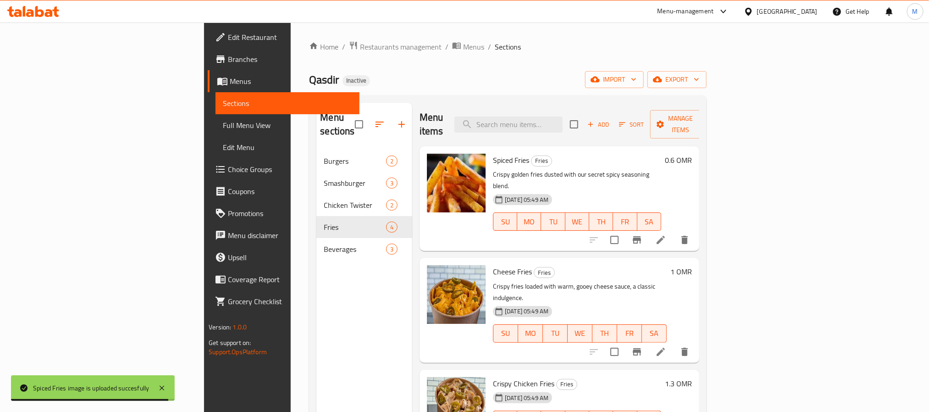
click at [706, 98] on div "Menu sections Burgers 2 Smashburger 3 Chicken Twister 2 Fries 4 Beverages 3 Men…" at bounding box center [507, 308] width 397 height 426
click at [706, 69] on div "Home / Restaurants management / Menus / Sections Qasdir Inactive import export …" at bounding box center [507, 281] width 397 height 481
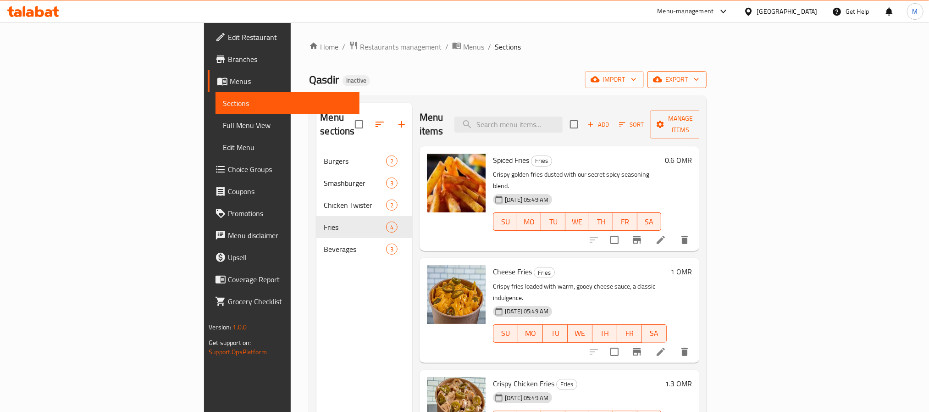
click at [662, 78] on icon "button" at bounding box center [657, 79] width 9 height 9
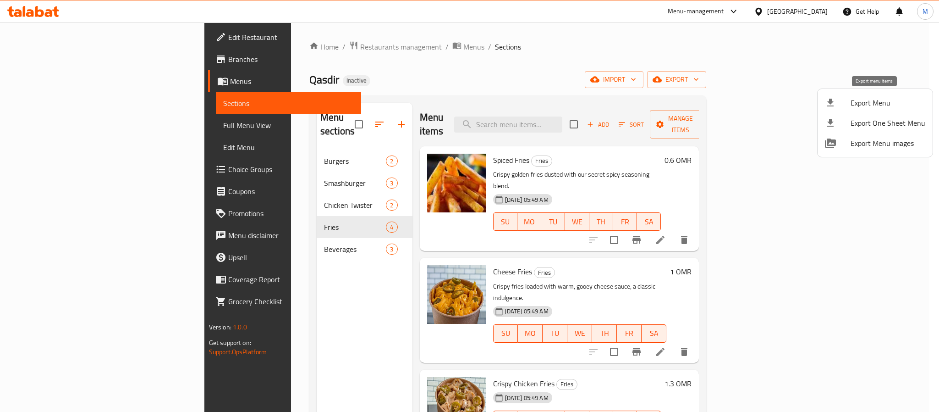
click at [845, 98] on div at bounding box center [838, 102] width 26 height 11
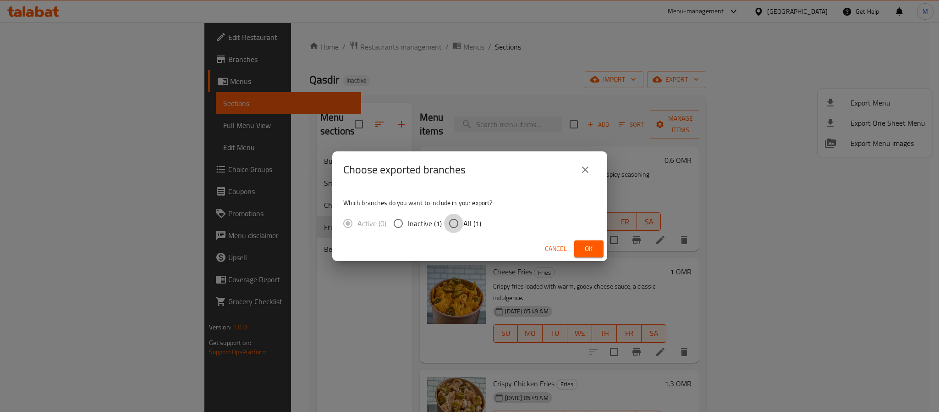
drag, startPoint x: 456, startPoint y: 225, endPoint x: 520, endPoint y: 234, distance: 65.3
click at [455, 226] on input "All (1)" at bounding box center [453, 223] width 19 height 19
radio input "true"
click at [579, 250] on button "Ok" at bounding box center [588, 248] width 29 height 17
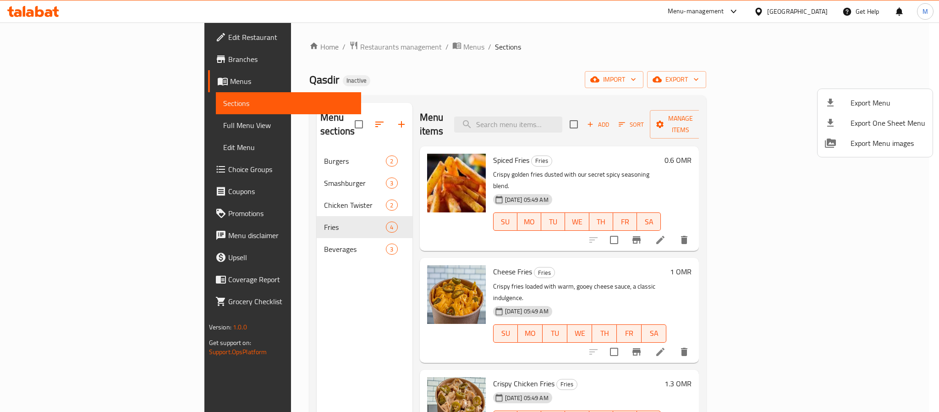
click at [605, 68] on div at bounding box center [469, 206] width 939 height 412
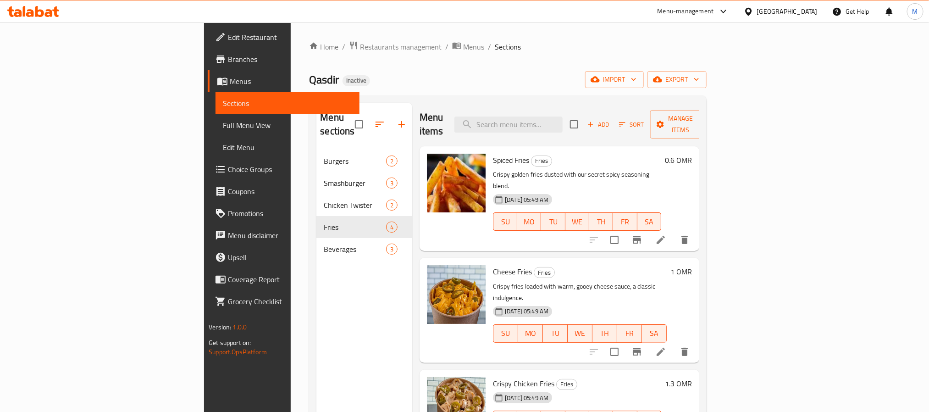
click at [806, 14] on div "[GEOGRAPHIC_DATA]" at bounding box center [787, 11] width 61 height 10
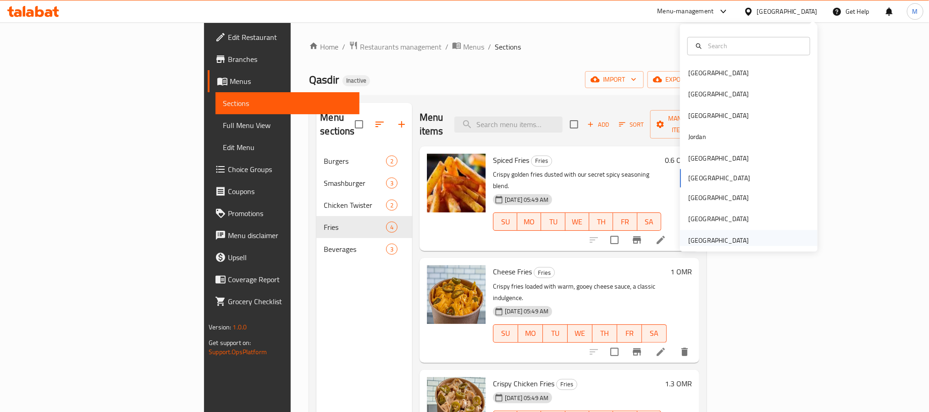
click at [739, 242] on div "[GEOGRAPHIC_DATA]" at bounding box center [718, 240] width 75 height 21
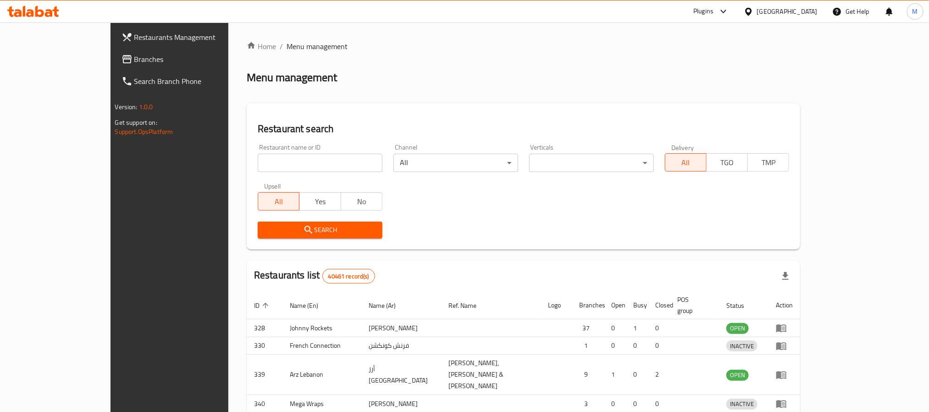
click at [76, 53] on div at bounding box center [464, 206] width 929 height 412
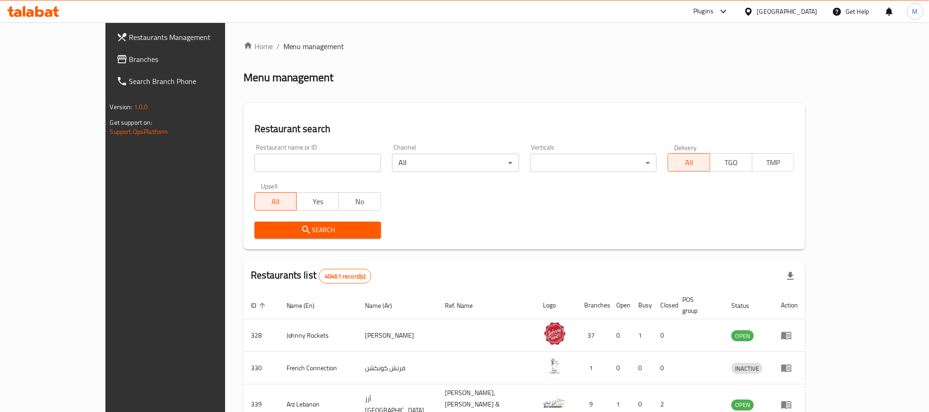
drag, startPoint x: 62, startPoint y: 56, endPoint x: 73, endPoint y: 3, distance: 54.4
click at [129, 57] on span "Branches" at bounding box center [191, 59] width 124 height 11
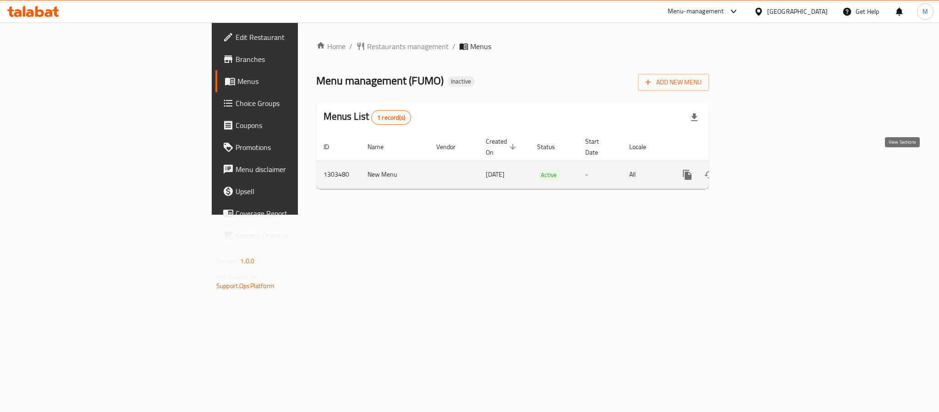
click at [759, 169] on icon "enhanced table" at bounding box center [753, 174] width 11 height 11
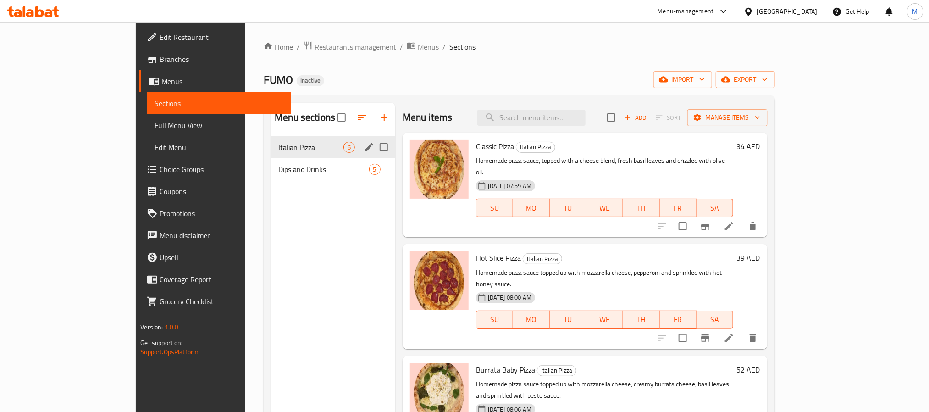
click at [271, 157] on div "Italian Pizza 6" at bounding box center [333, 147] width 124 height 22
click at [278, 172] on span "Dips and Drinks" at bounding box center [310, 169] width 65 height 11
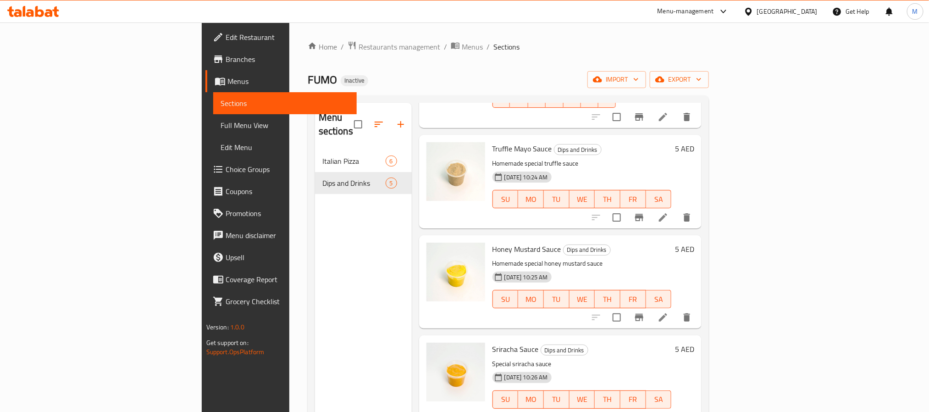
click at [220, 124] on span "Full Menu View" at bounding box center [284, 125] width 129 height 11
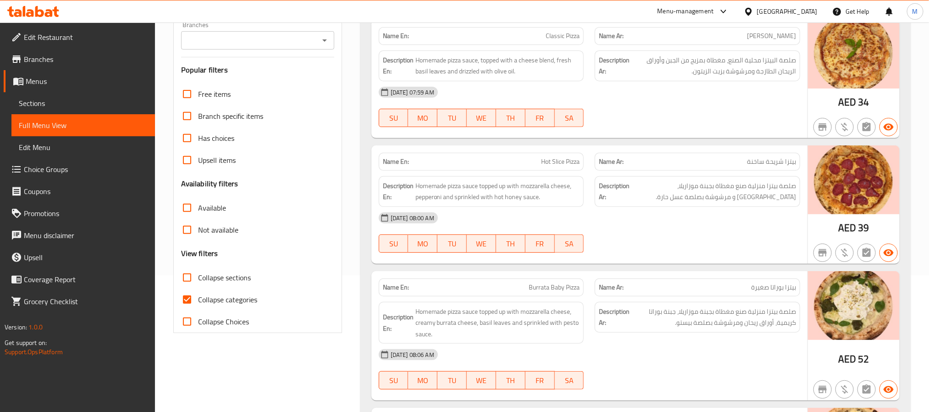
scroll to position [138, 0]
click at [234, 306] on label "Collapse categories" at bounding box center [216, 298] width 81 height 22
click at [198, 306] on input "Collapse categories" at bounding box center [187, 298] width 22 height 22
checkbox input "false"
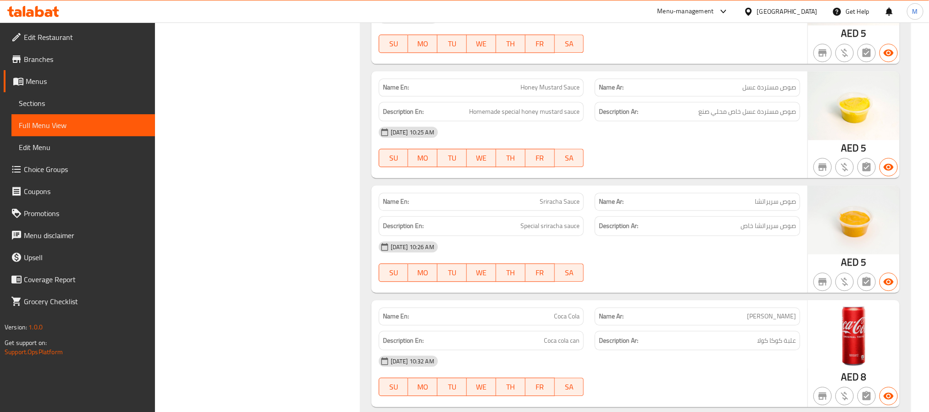
scroll to position [1183, 0]
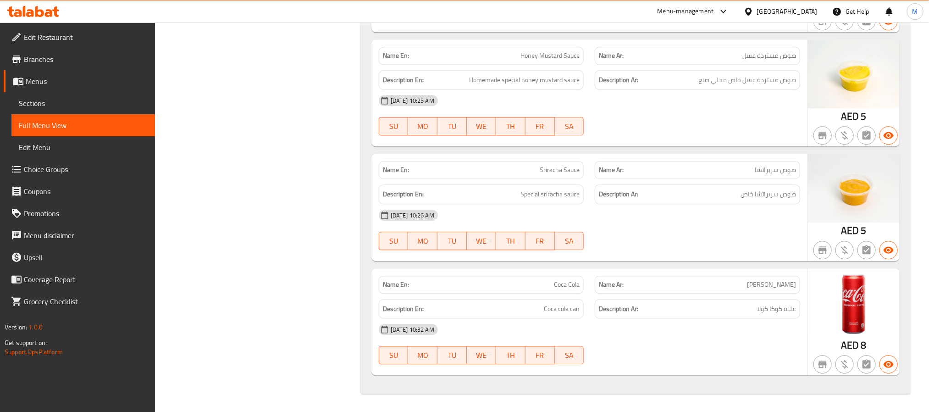
click at [795, 14] on div "[GEOGRAPHIC_DATA]" at bounding box center [787, 11] width 61 height 10
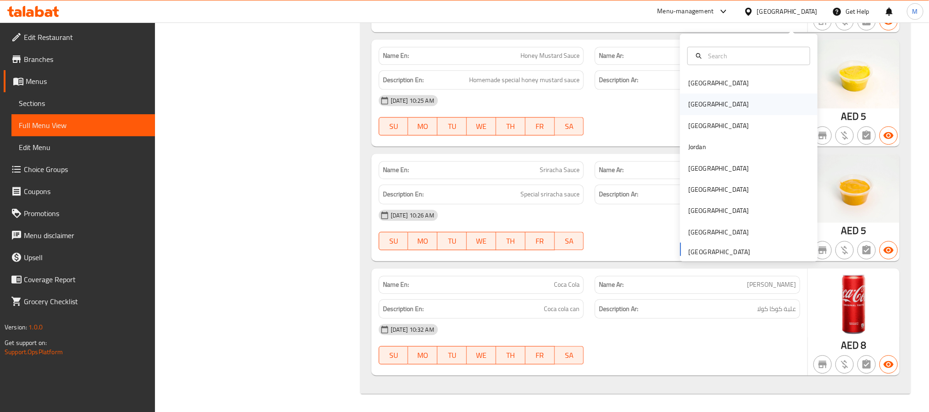
click at [709, 98] on div "[GEOGRAPHIC_DATA]" at bounding box center [749, 104] width 138 height 21
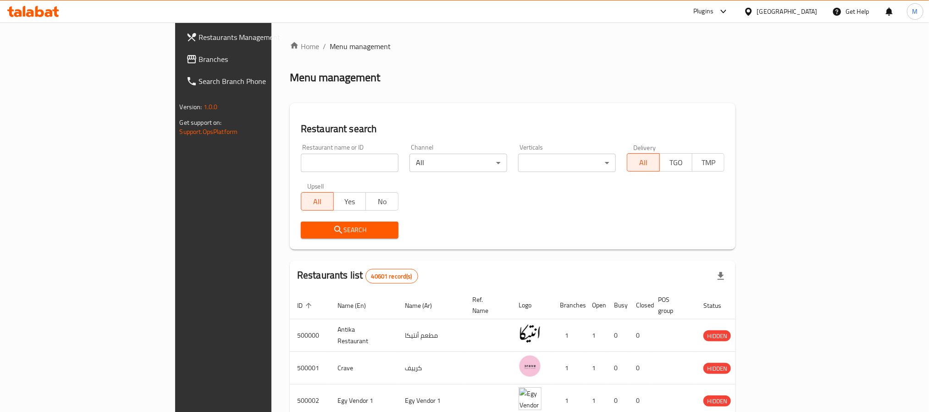
drag, startPoint x: 39, startPoint y: 62, endPoint x: 54, endPoint y: 65, distance: 15.3
click at [199, 62] on span "Branches" at bounding box center [261, 59] width 124 height 11
